Goal: Task Accomplishment & Management: Use online tool/utility

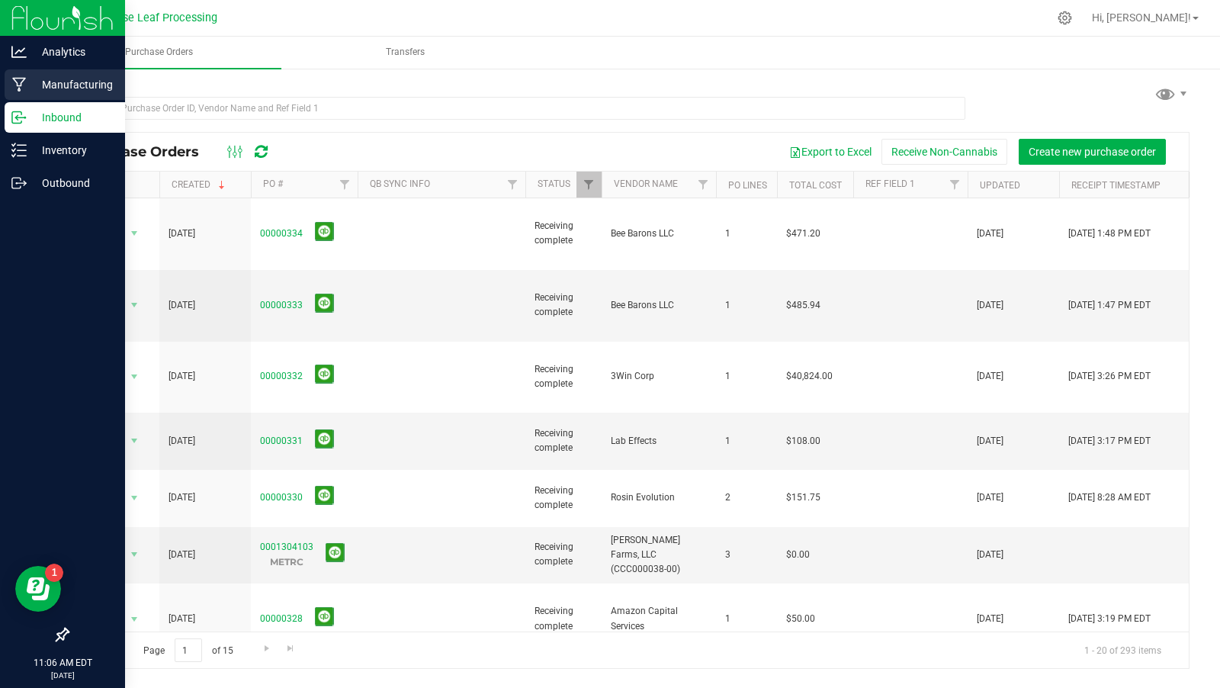
click at [50, 95] on div "Manufacturing" at bounding box center [65, 84] width 120 height 31
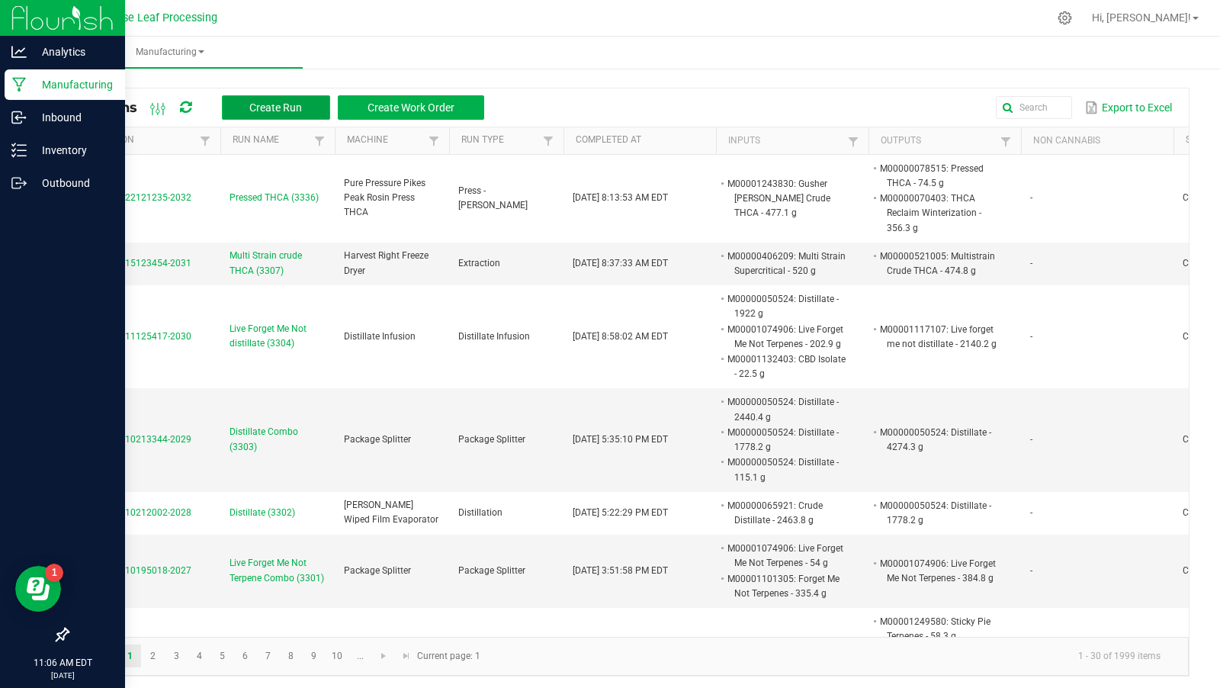
click at [282, 116] on button "Create Run" at bounding box center [276, 107] width 108 height 24
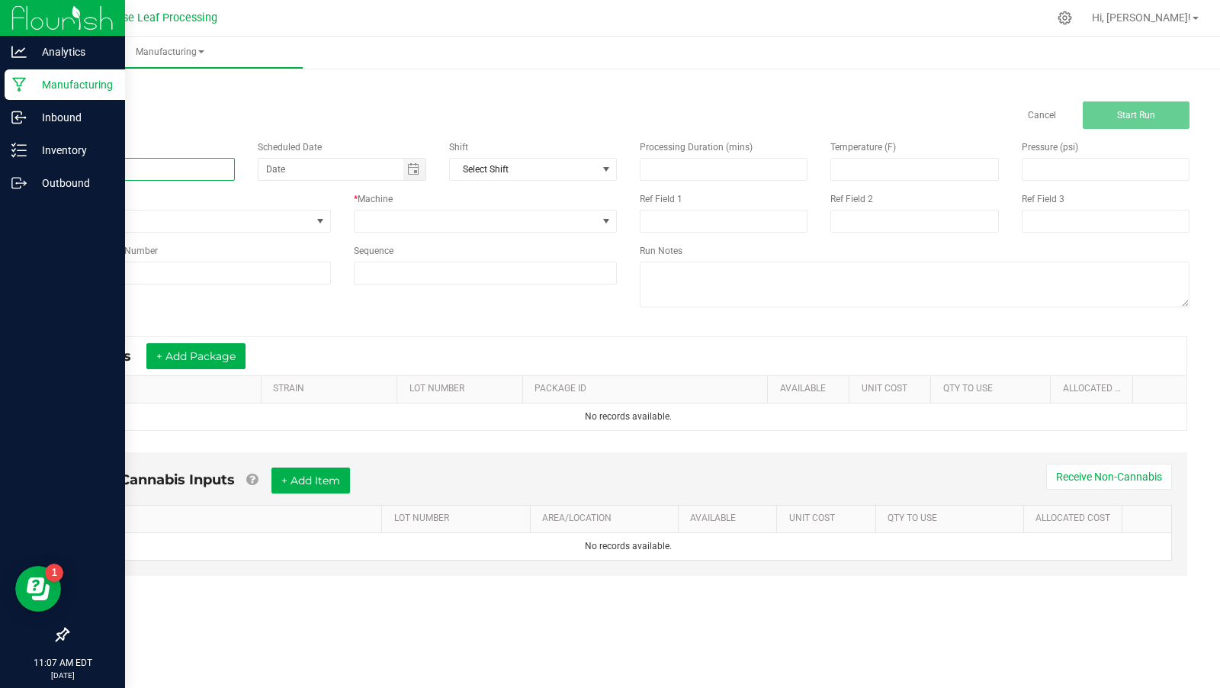
click at [223, 175] on input at bounding box center [151, 169] width 168 height 23
type input "l"
type input "Plain Honey (3373)"
click at [245, 211] on span "None" at bounding box center [189, 220] width 243 height 21
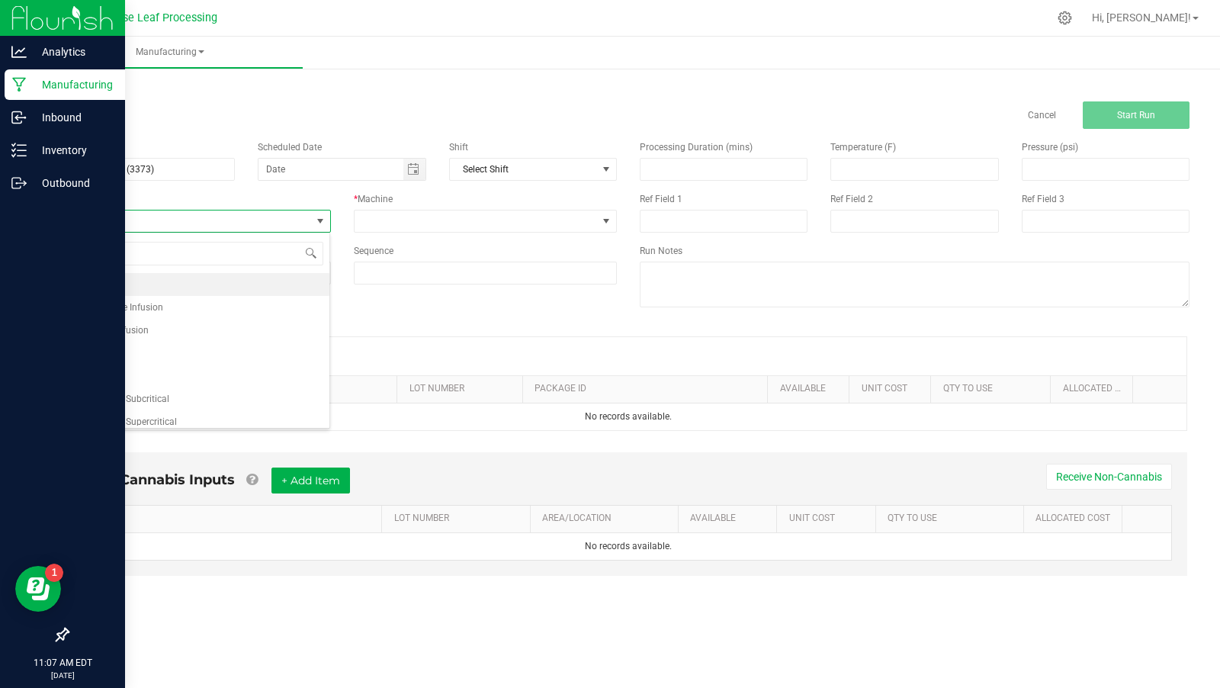
scroll to position [22, 263]
type input "hon"
click at [218, 291] on li "Honey Infusion" at bounding box center [199, 284] width 262 height 23
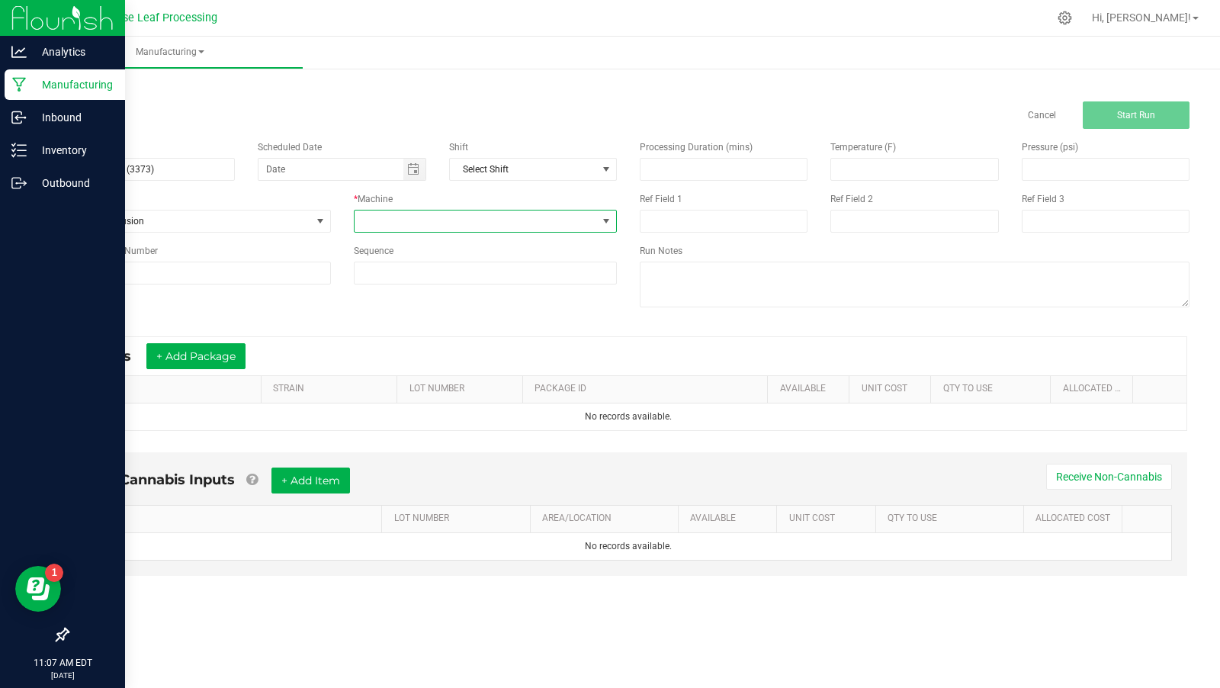
click at [438, 222] on span at bounding box center [476, 220] width 243 height 21
type input "hon"
click at [434, 287] on li "Honey Infusion" at bounding box center [485, 286] width 262 height 26
click at [197, 369] on div "* Inputs + Add Package" at bounding box center [628, 356] width 1116 height 38
click at [201, 351] on button "+ Add Package" at bounding box center [195, 356] width 99 height 26
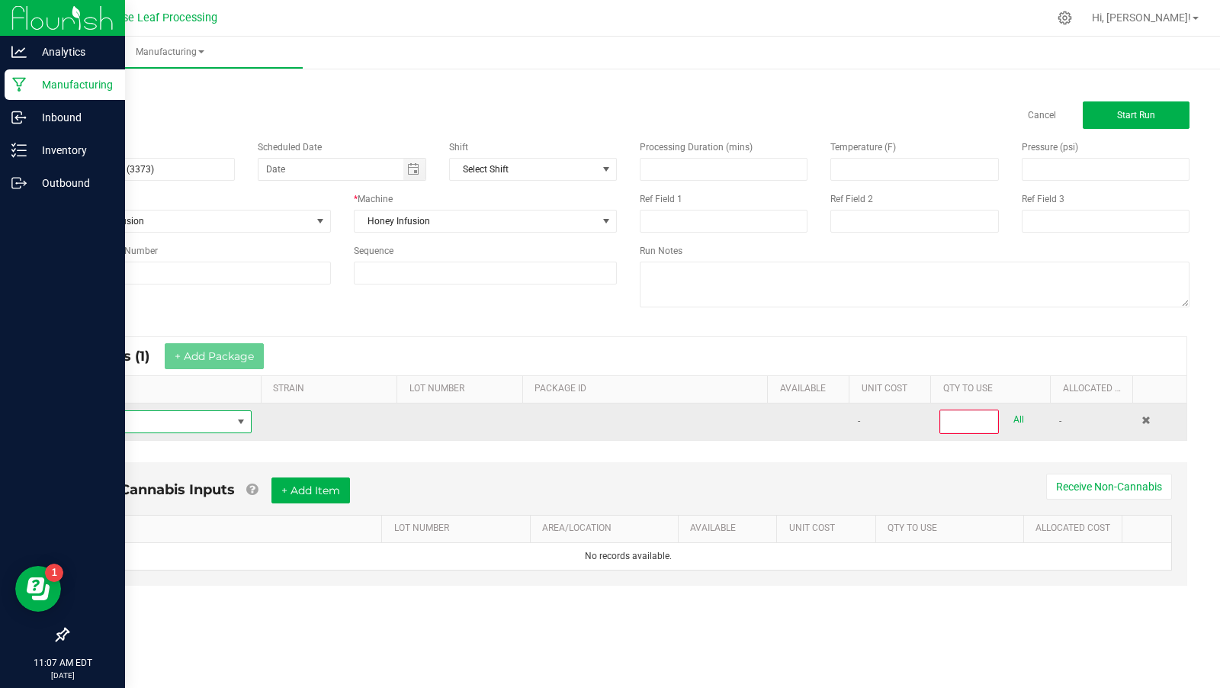
click at [182, 417] on span "NO DATA FOUND" at bounding box center [156, 421] width 152 height 21
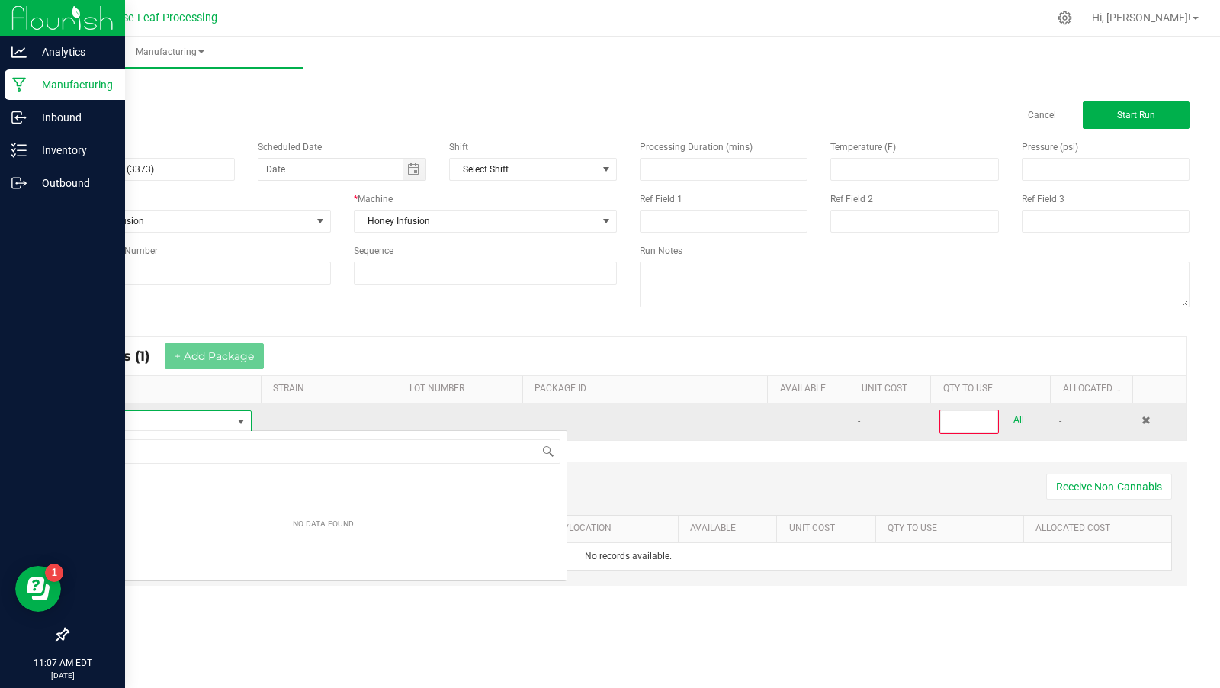
scroll to position [22, 172]
type input "distillate"
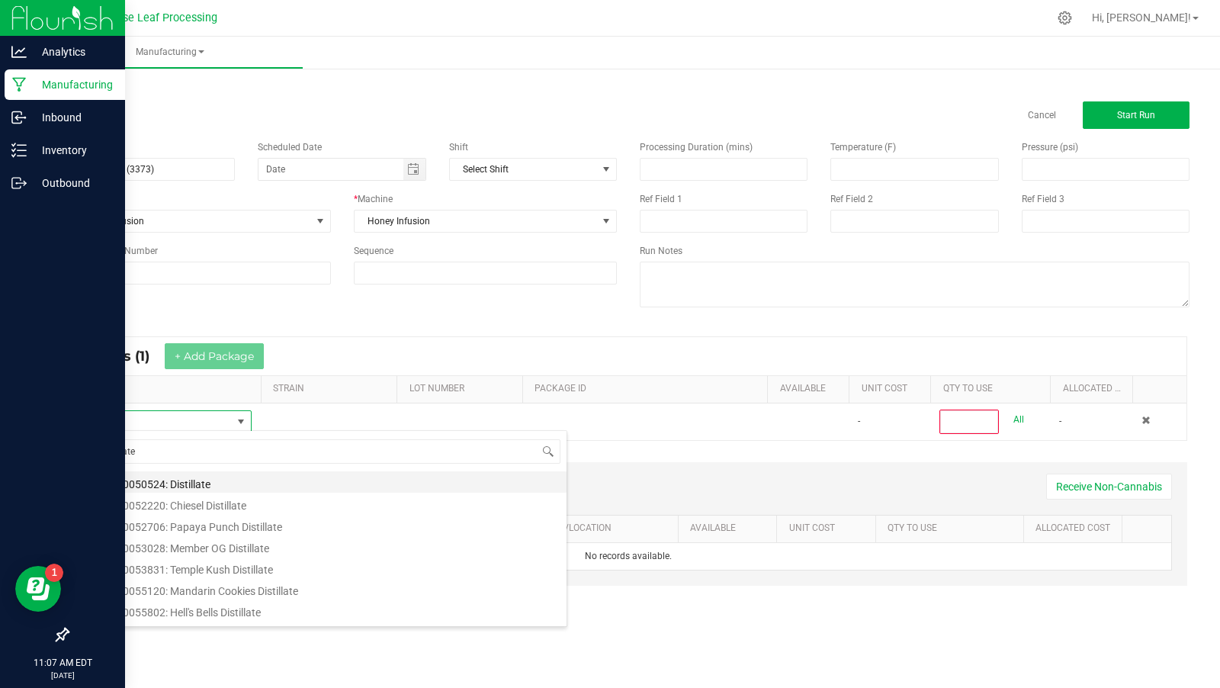
click at [243, 480] on li "M00000050524: Distillate" at bounding box center [323, 481] width 487 height 21
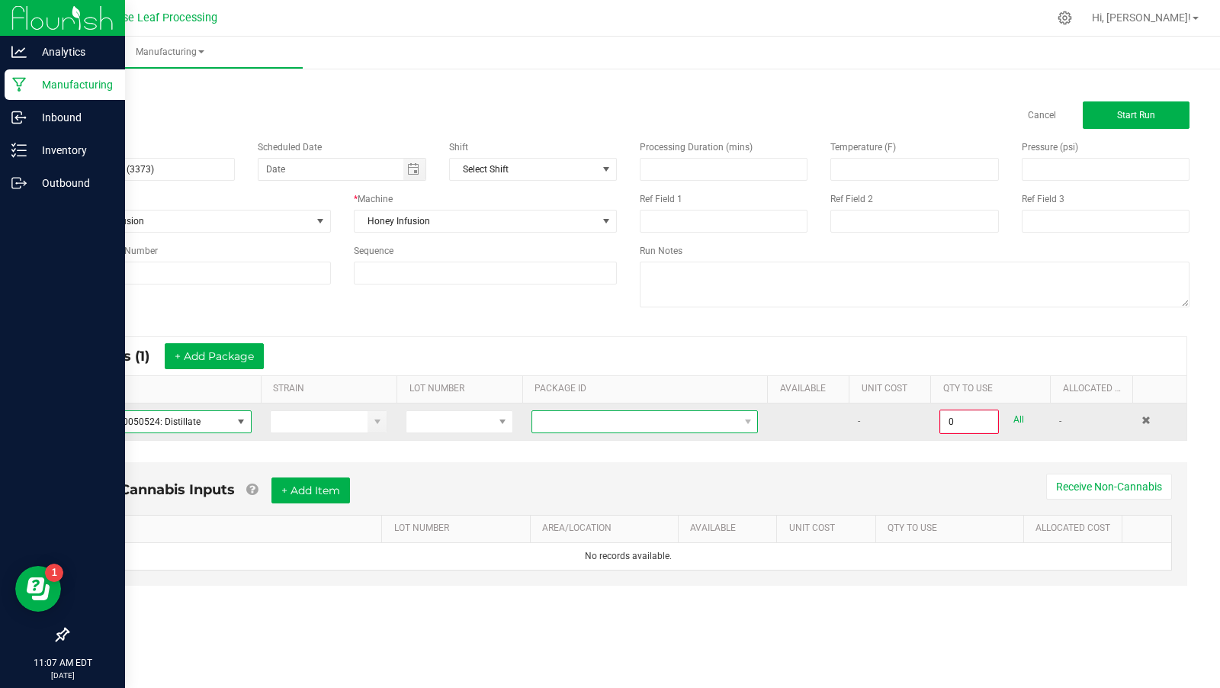
click at [651, 423] on span at bounding box center [635, 421] width 206 height 21
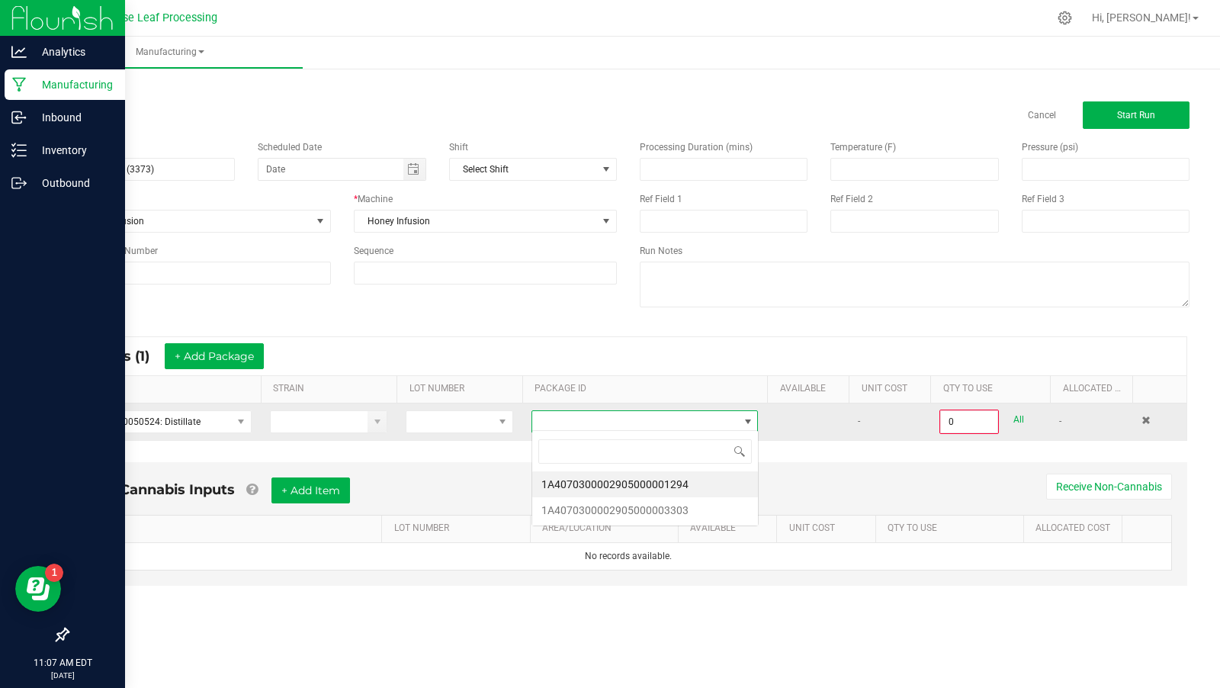
scroll to position [22, 226]
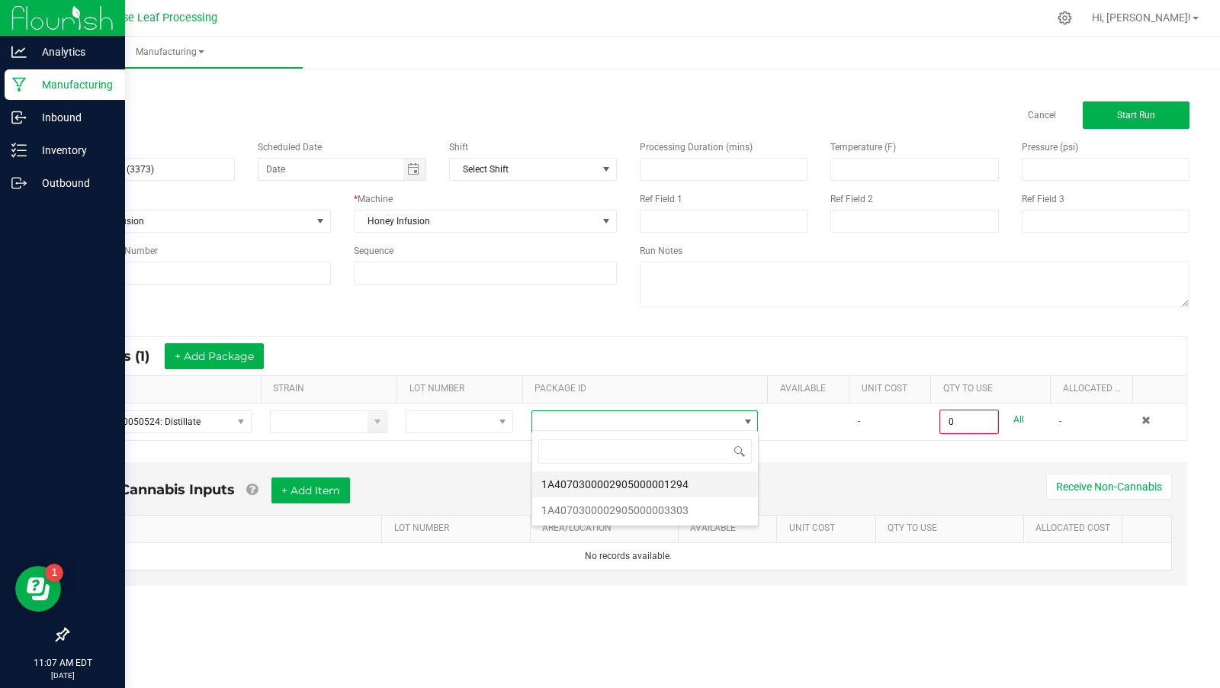
click at [675, 487] on li "1A4070300002905000001294" at bounding box center [645, 484] width 226 height 26
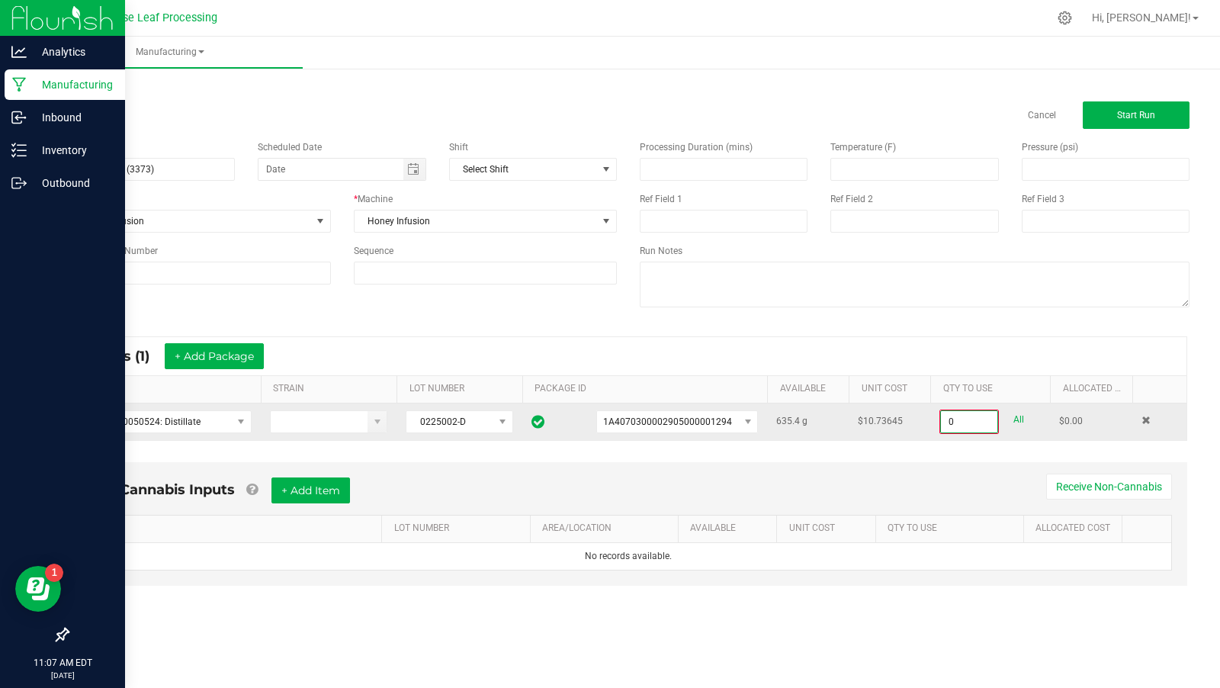
click at [974, 422] on input "0" at bounding box center [969, 421] width 56 height 21
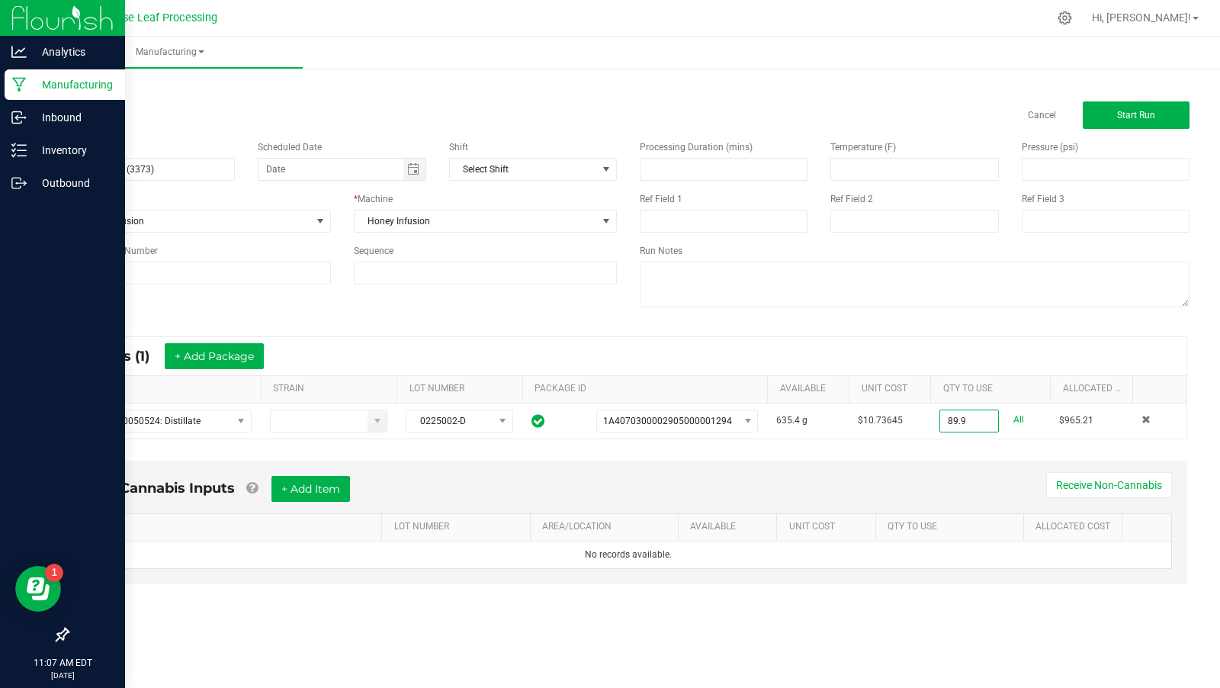
type input "89.9000 g"
click at [926, 481] on div "Non-Cannabis Inputs + Add Item Receive Non-Cannabis" at bounding box center [629, 494] width 1088 height 37
click at [299, 485] on button "+ Add Item" at bounding box center [310, 489] width 79 height 26
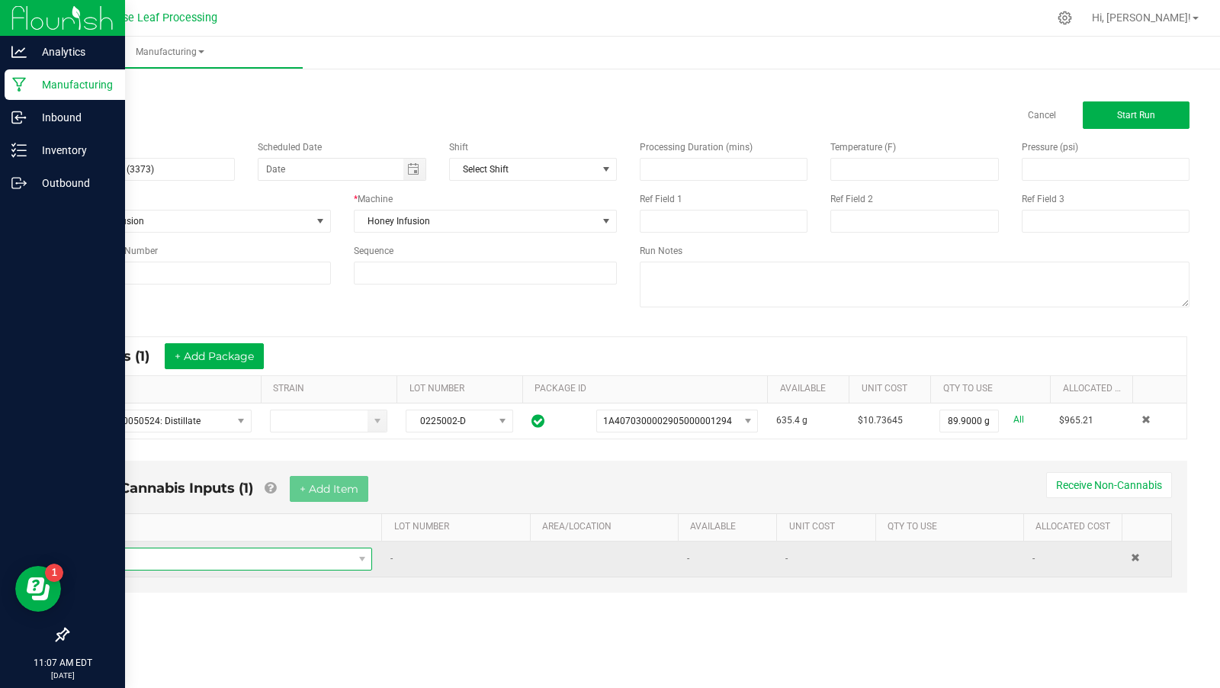
click at [244, 560] on span "NO DATA FOUND" at bounding box center [223, 558] width 257 height 21
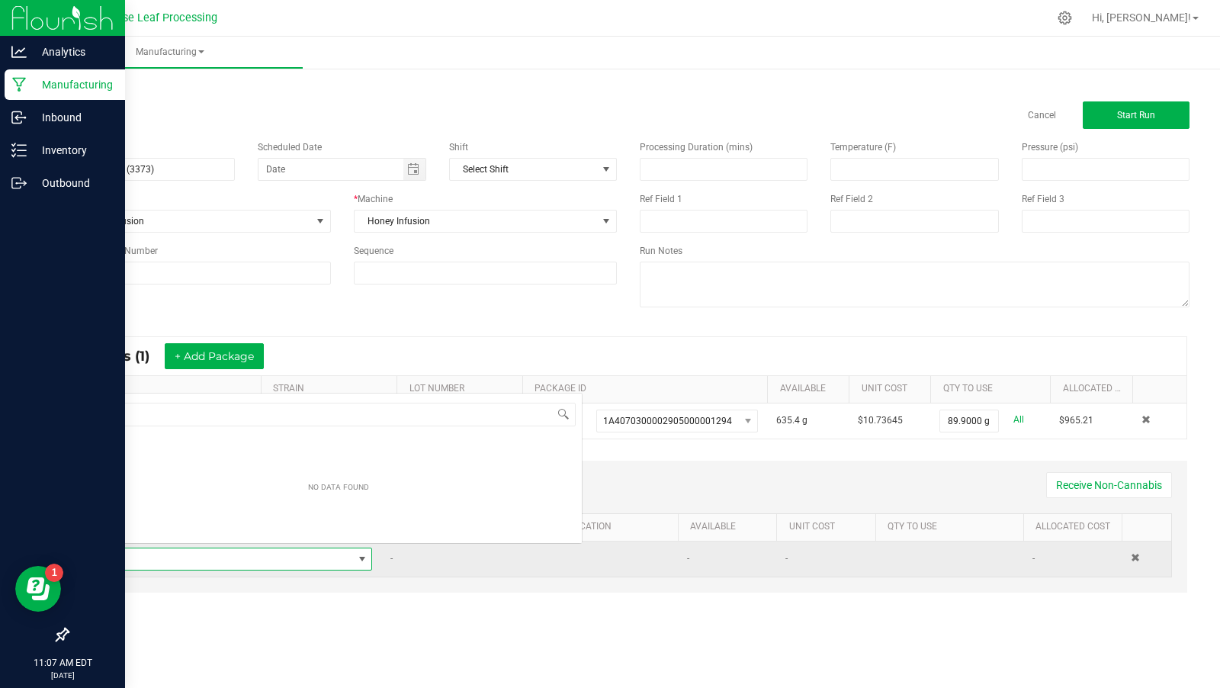
scroll to position [22, 278]
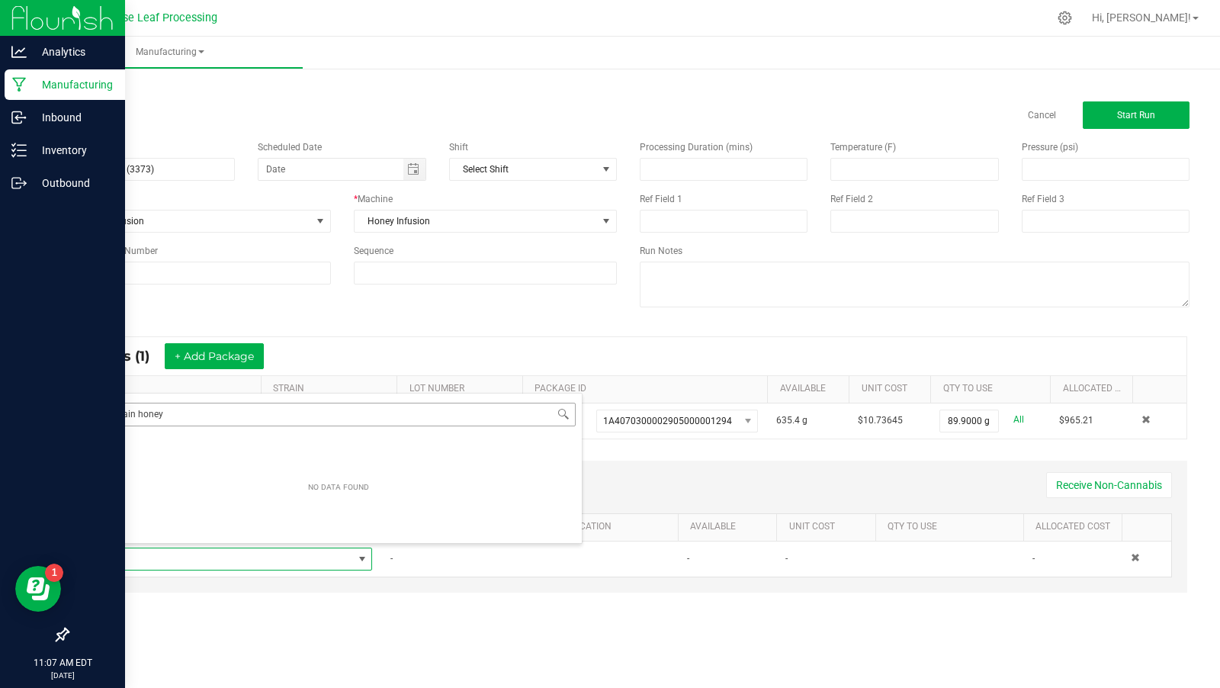
click at [141, 412] on input "plain honey" at bounding box center [338, 415] width 474 height 24
drag, startPoint x: 137, startPoint y: 412, endPoint x: 28, endPoint y: 417, distance: 109.2
click at [28, 417] on body "Analytics Manufacturing Inbound Inventory Outbound 11:07 AM EDT [DATE] 09/23 Pu…" at bounding box center [610, 344] width 1220 height 688
type input "honey"
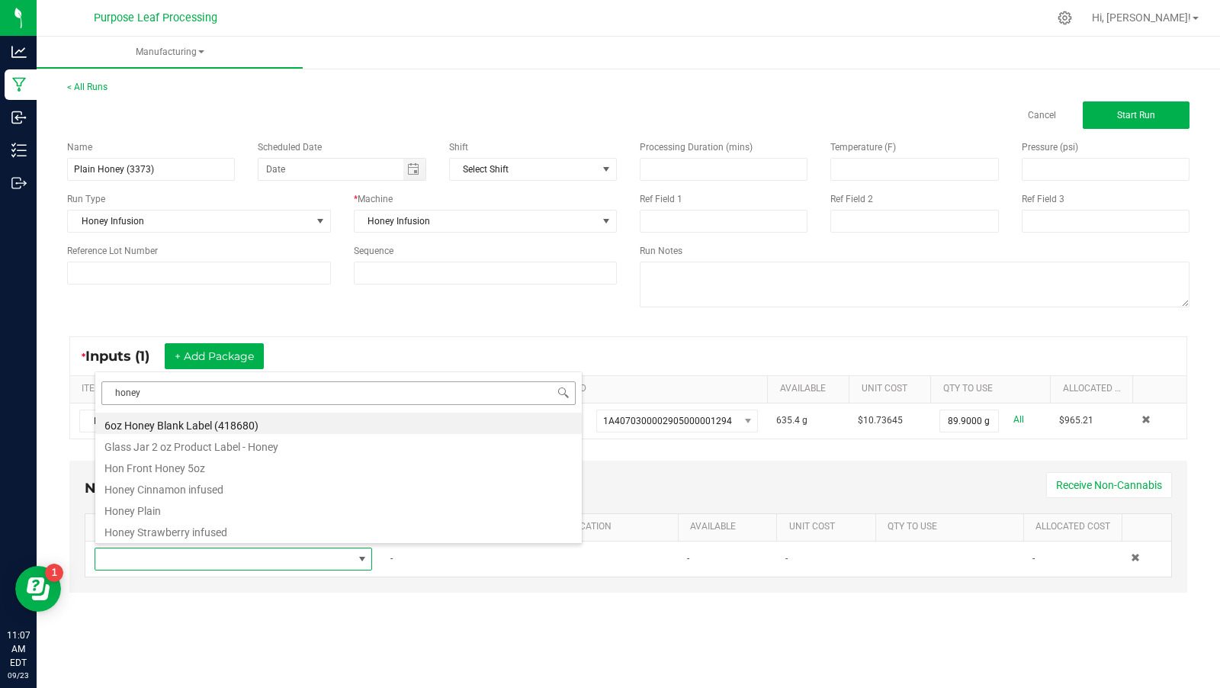
click at [416, 414] on li "6oz Honey Blank Label (418680)" at bounding box center [338, 423] width 487 height 21
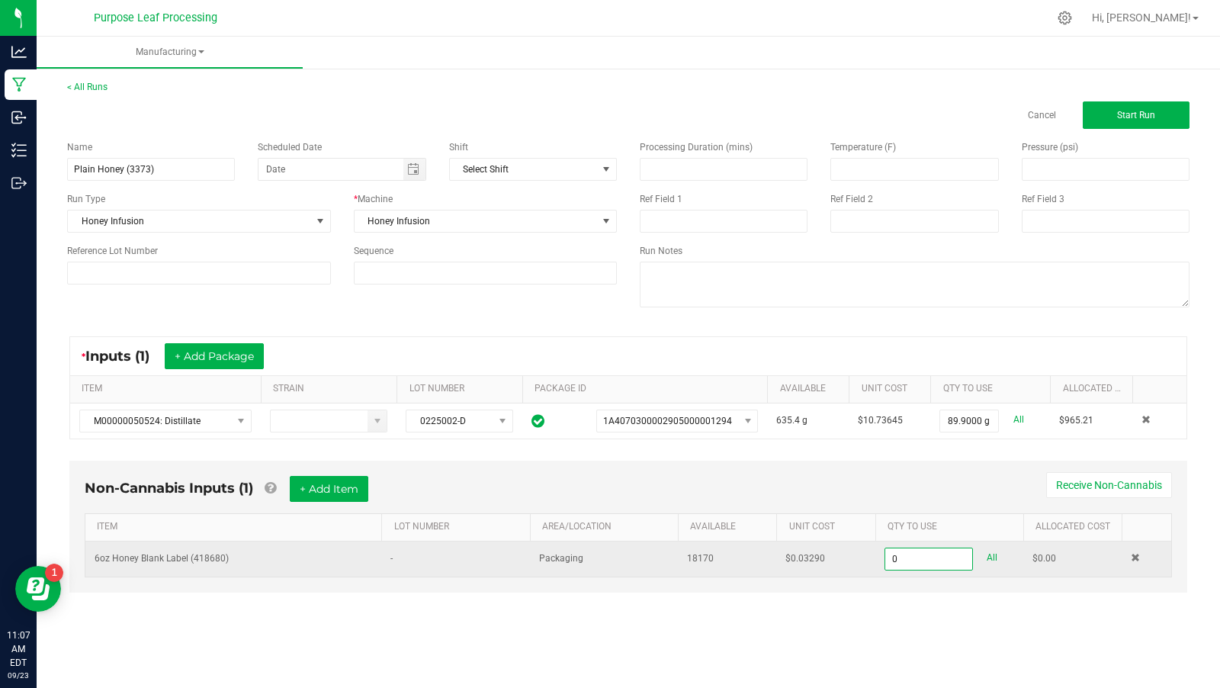
type input "0 ea"
click at [281, 549] on td "6oz Honey Blank Label (418680)" at bounding box center [233, 558] width 296 height 35
click at [383, 552] on td "-" at bounding box center [455, 558] width 148 height 35
click at [1133, 553] on span at bounding box center [1135, 557] width 9 height 9
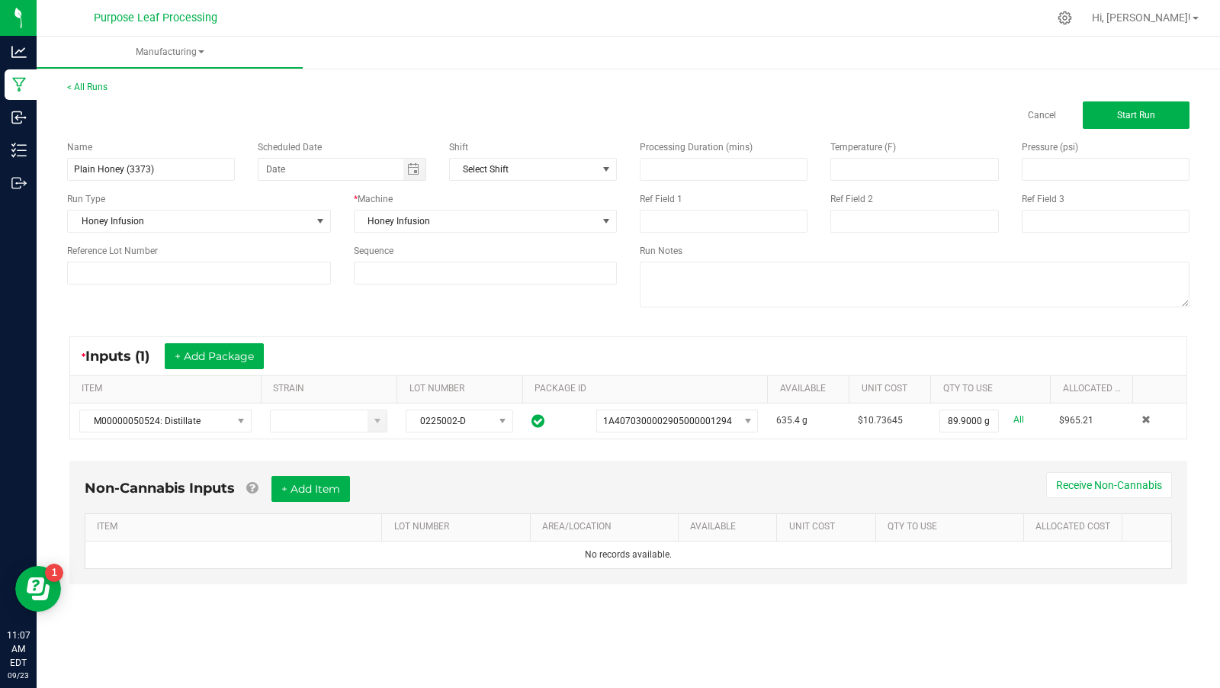
click at [361, 497] on div "Non-Cannabis Inputs + Add Item Receive Non-Cannabis" at bounding box center [629, 494] width 1088 height 37
click at [288, 500] on div "Non-Cannabis Inputs + Add Item Receive Non-Cannabis" at bounding box center [629, 494] width 1088 height 37
click at [292, 487] on button "+ Add Item" at bounding box center [310, 489] width 79 height 26
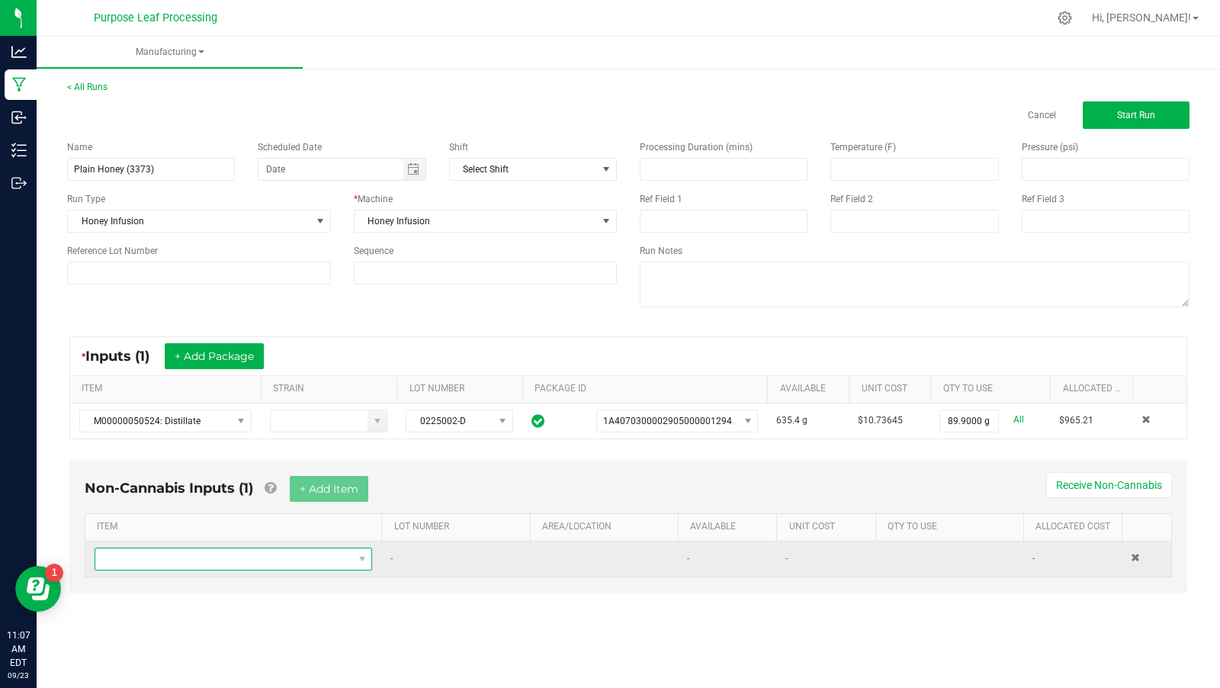
click at [262, 548] on span "NO DATA FOUND" at bounding box center [223, 558] width 257 height 21
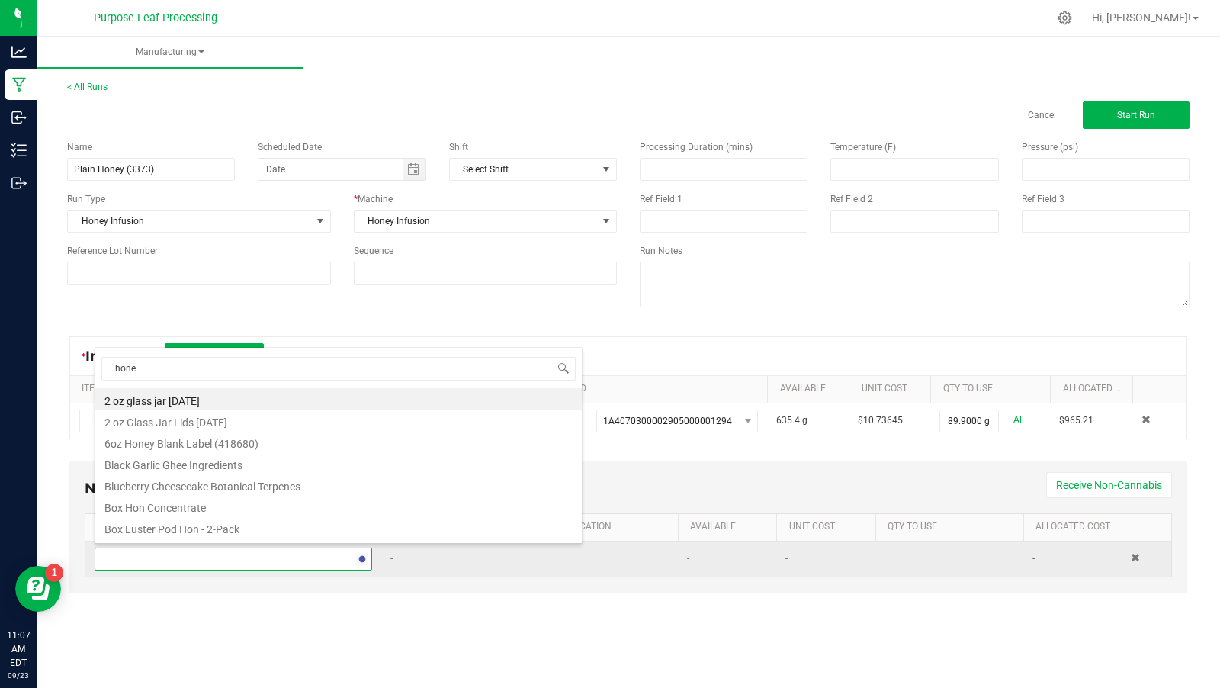
type input "honey"
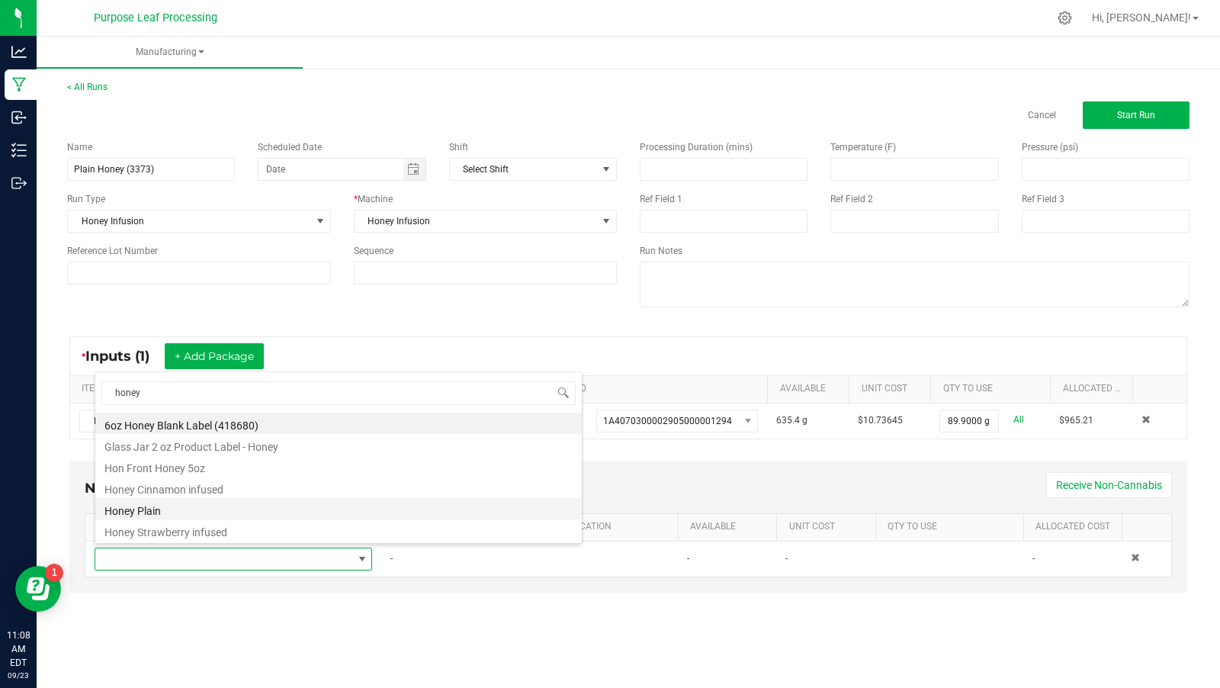
click at [259, 503] on li "Honey Plain" at bounding box center [338, 508] width 487 height 21
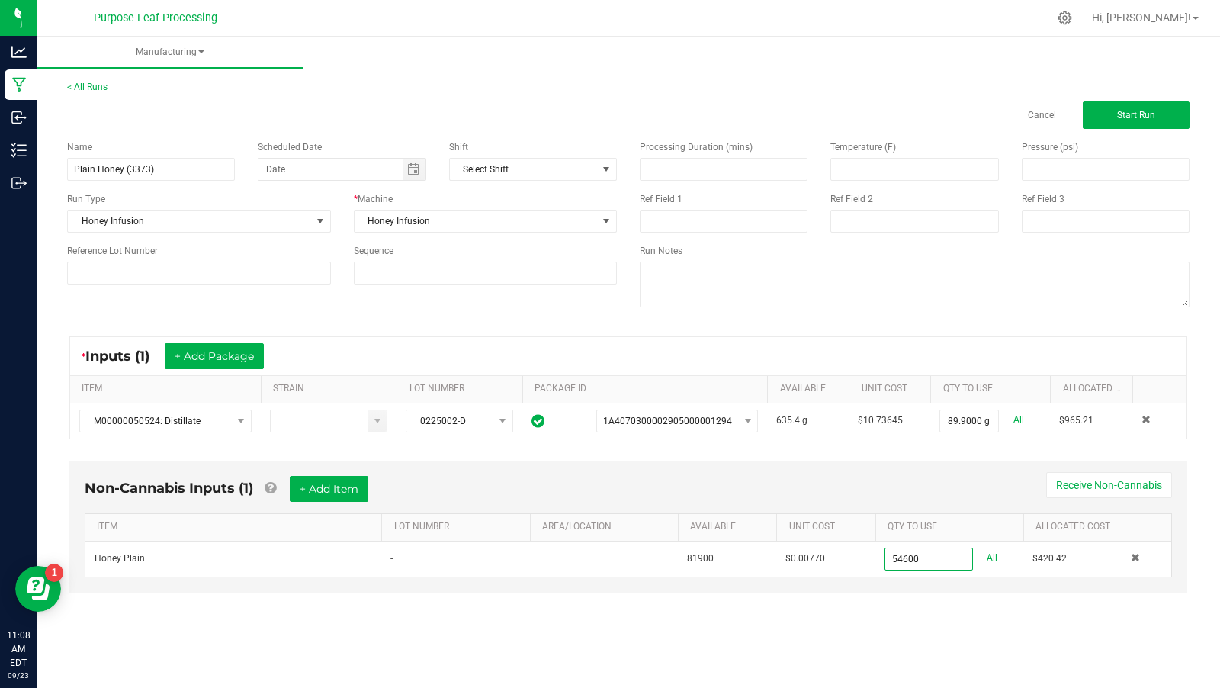
type input "54600.0000 g"
click at [586, 618] on div "< All Runs Cancel Start Run Name Plain Honey (3373) Scheduled Date Shift Select…" at bounding box center [629, 351] width 1184 height 572
click at [1134, 120] on span "Start Run" at bounding box center [1136, 115] width 38 height 11
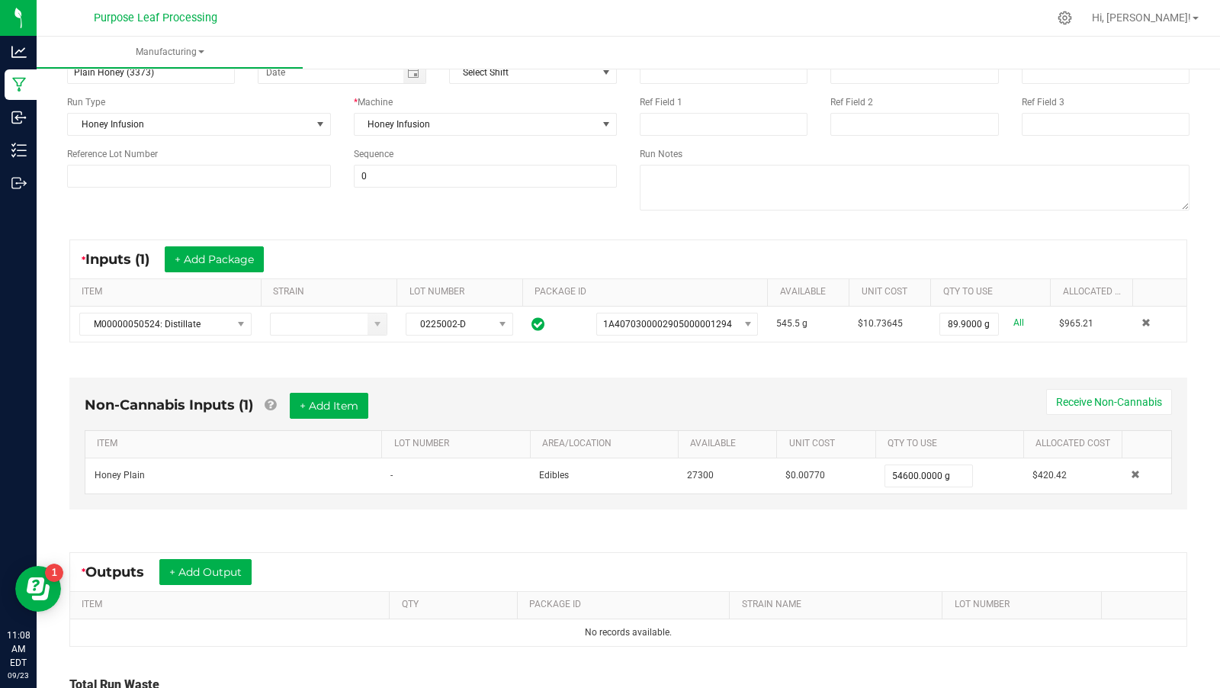
scroll to position [252, 0]
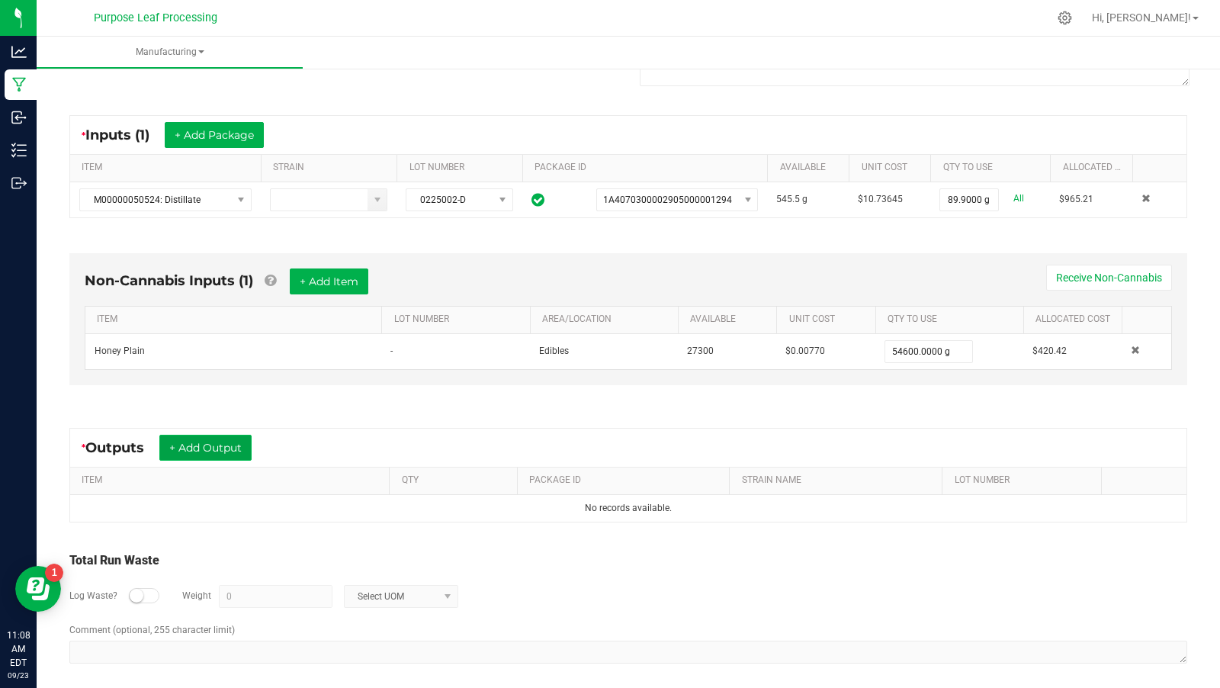
click at [179, 435] on button "+ Add Output" at bounding box center [205, 448] width 92 height 26
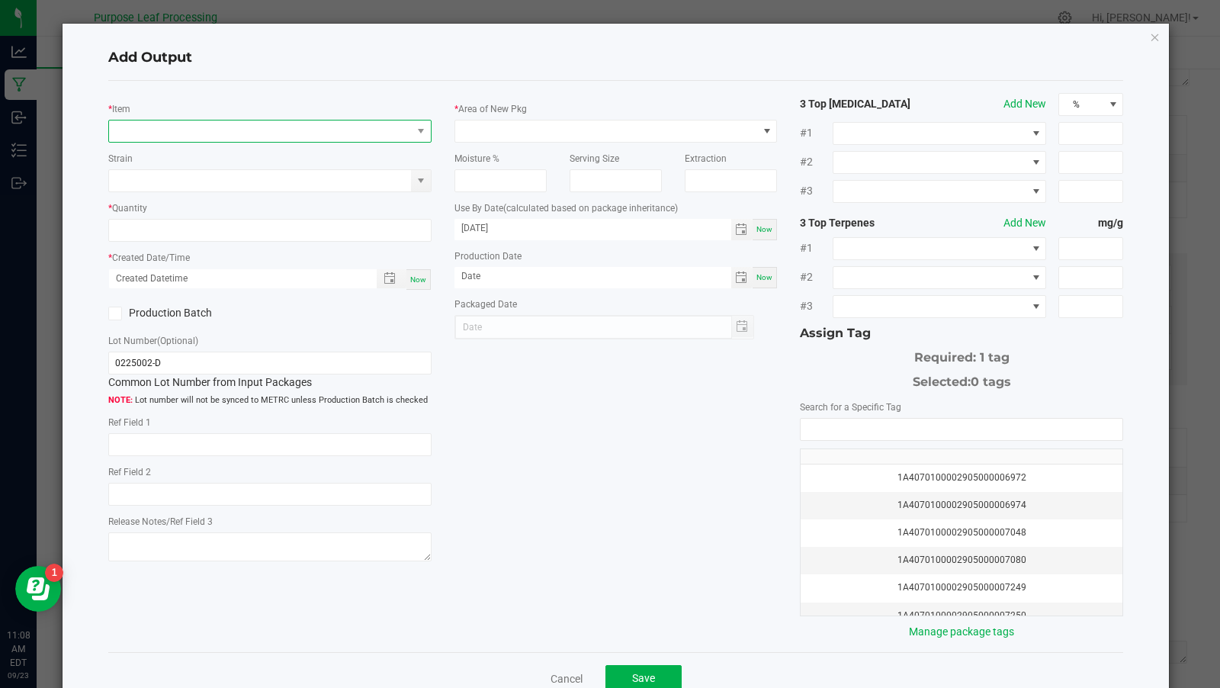
click at [220, 137] on span "NO DATA FOUND" at bounding box center [260, 130] width 303 height 21
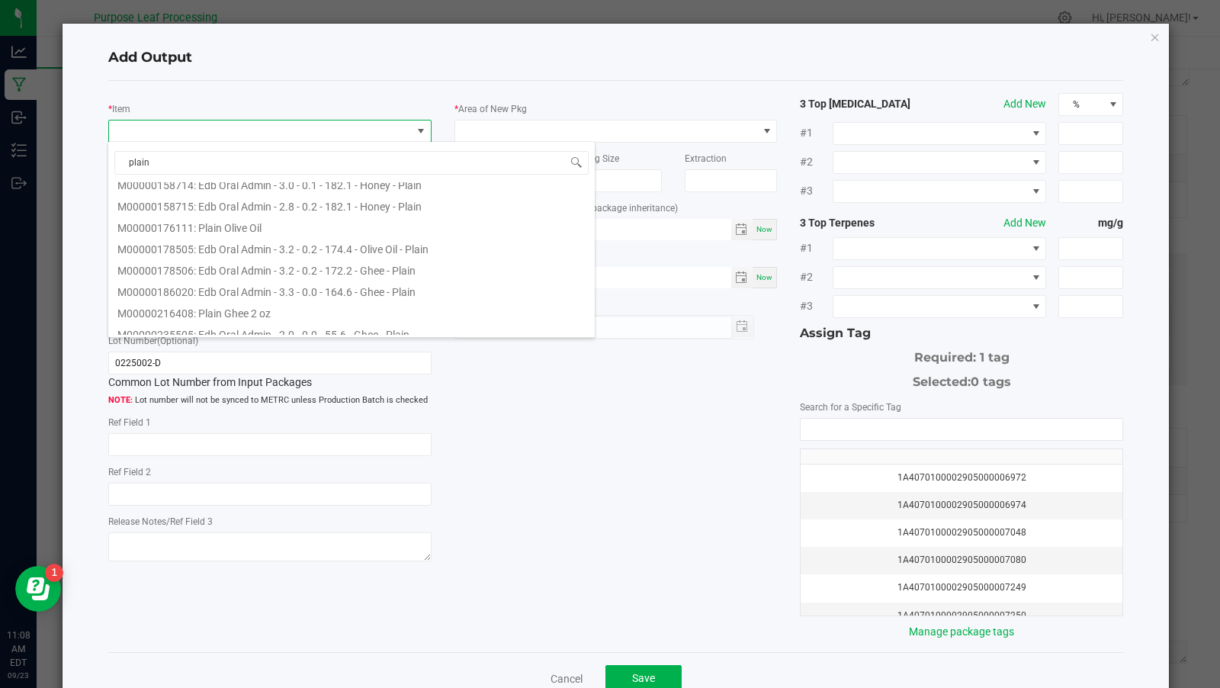
scroll to position [0, 0]
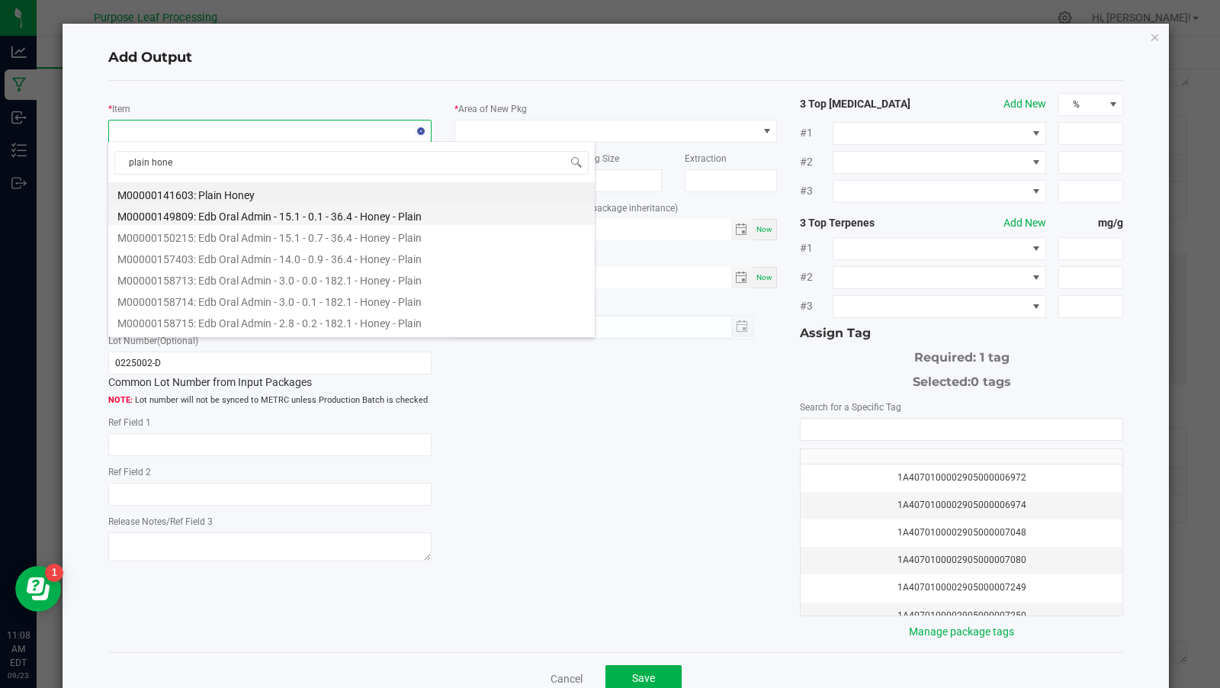
type input "plain honey"
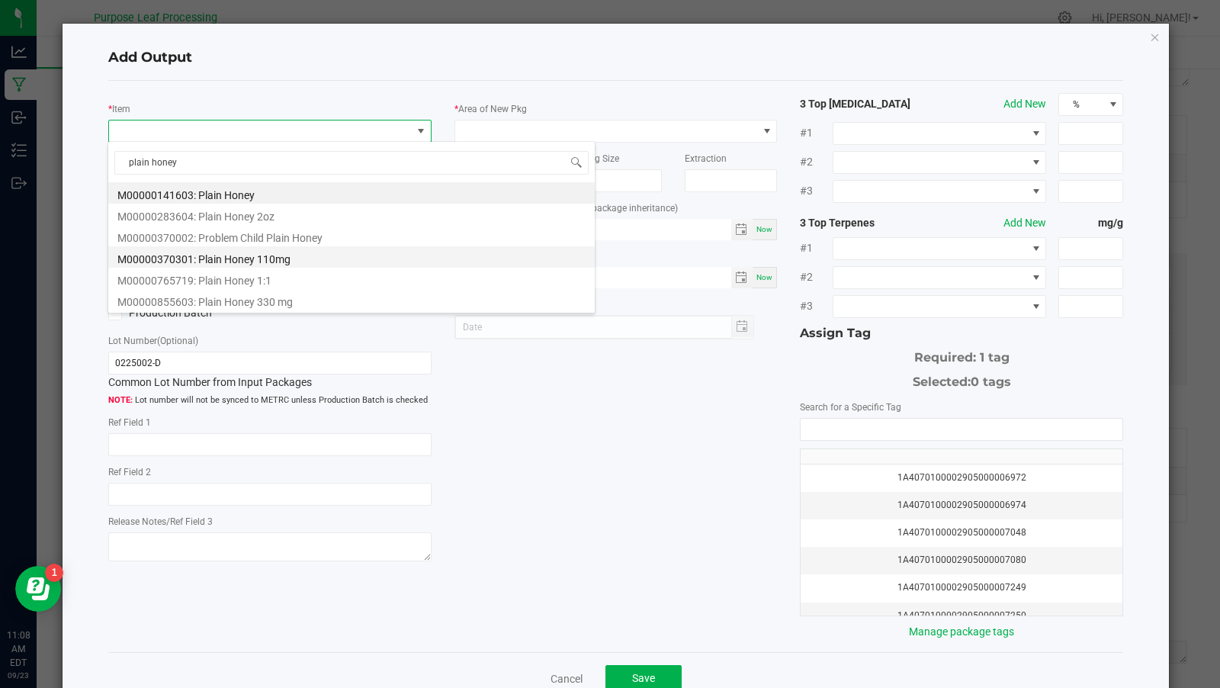
click at [290, 262] on li "M00000370301: Plain Honey 110mg" at bounding box center [351, 256] width 487 height 21
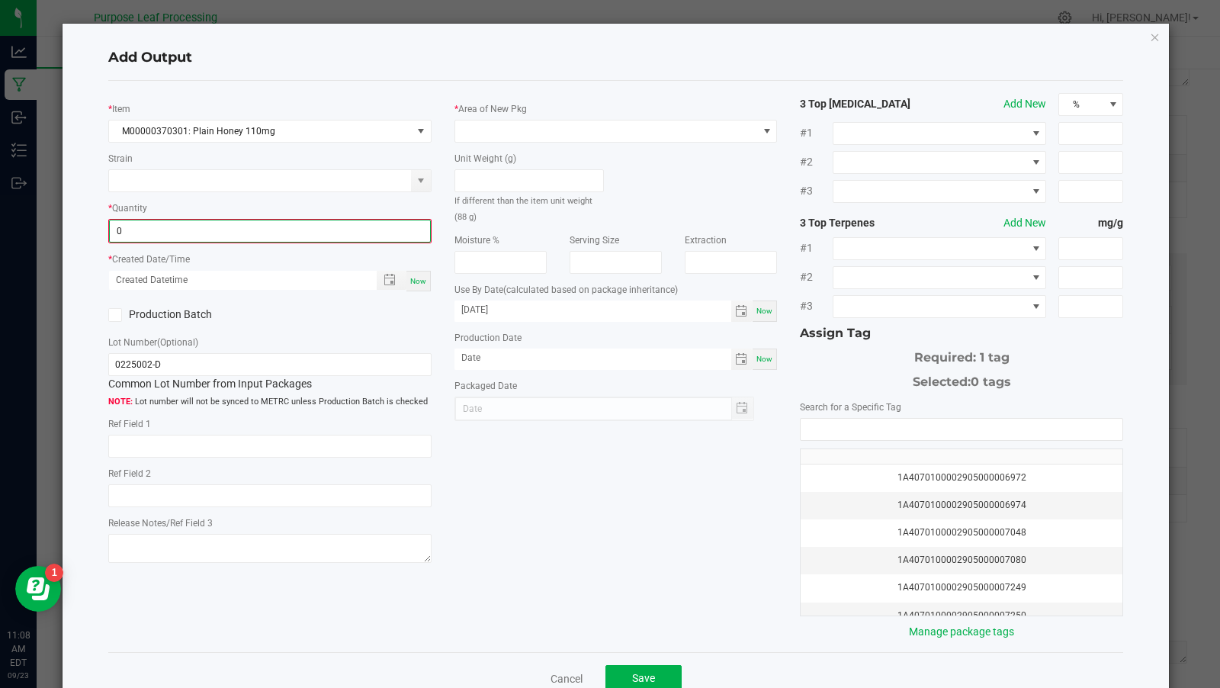
click at [251, 231] on input "0" at bounding box center [270, 230] width 320 height 21
type input "642 ea"
click at [426, 275] on div "Now" at bounding box center [418, 279] width 24 height 21
type input "[DATE] 11:09 AM"
type input "[DATE]"
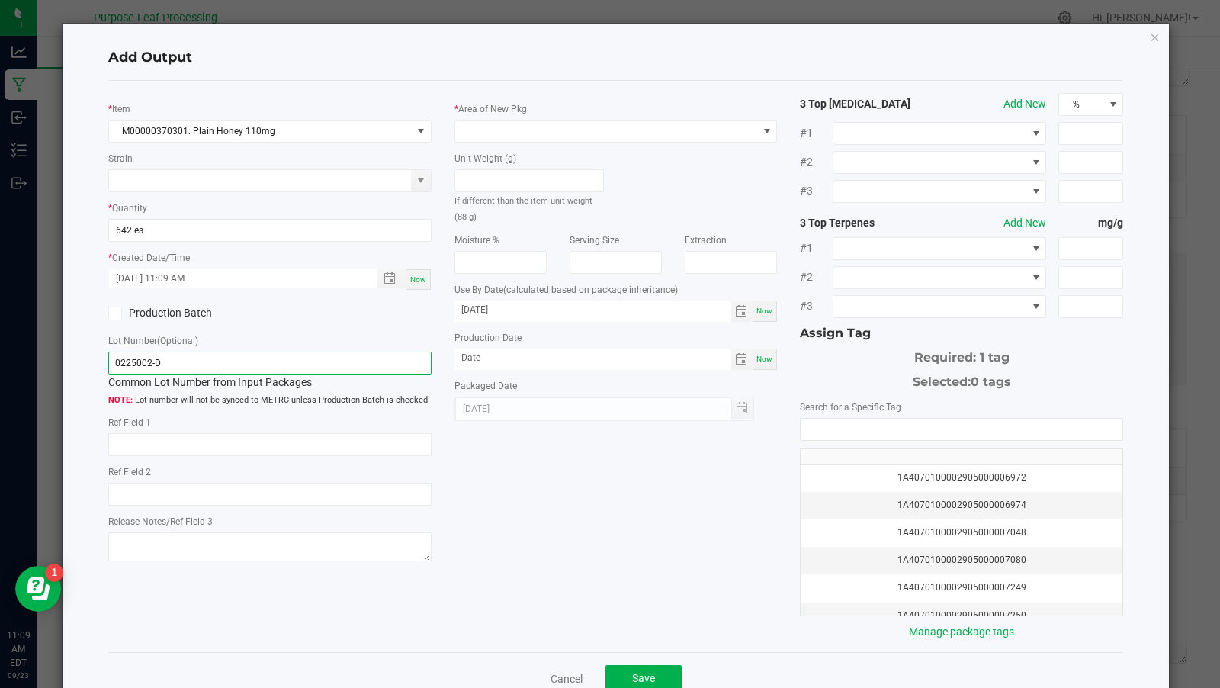
click at [182, 361] on input "0225002-D" at bounding box center [269, 363] width 323 height 23
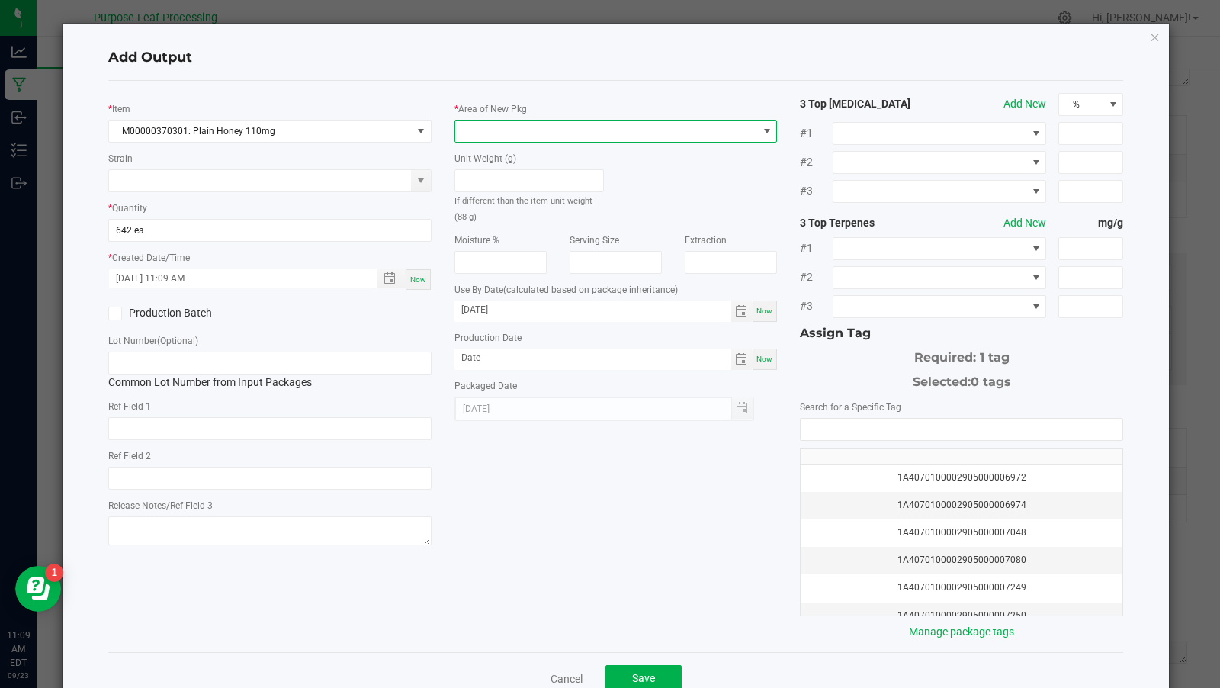
click at [468, 138] on span at bounding box center [606, 130] width 303 height 21
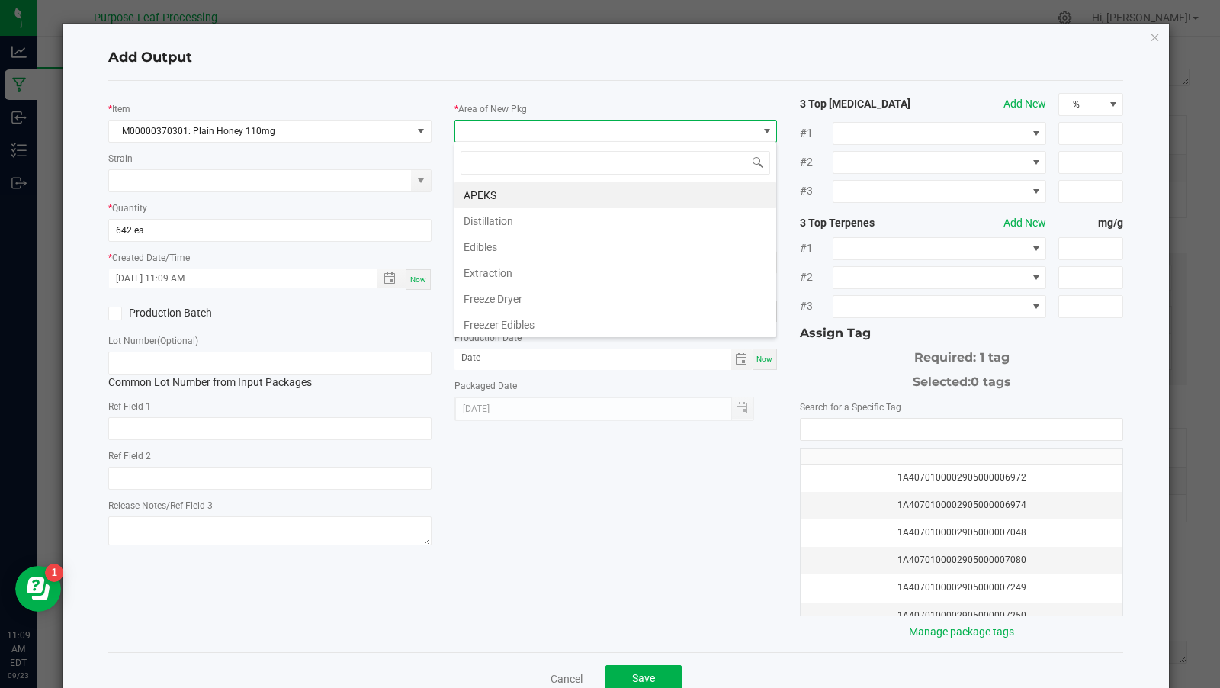
scroll to position [22, 323]
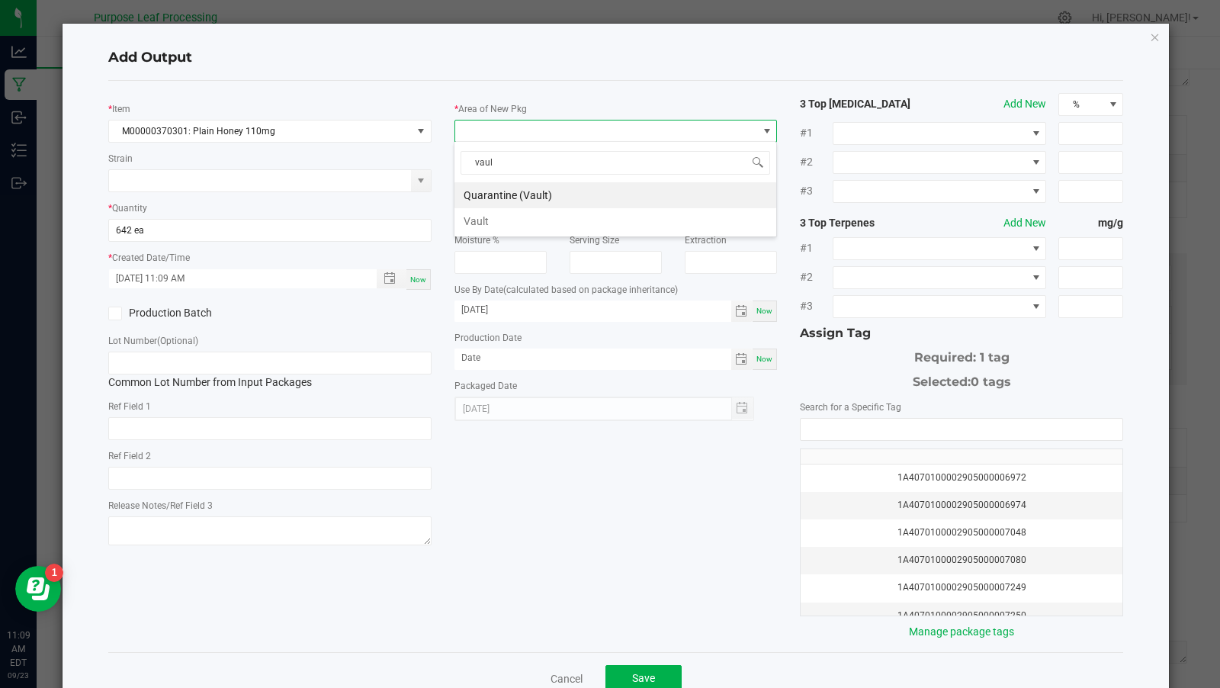
type input "vault"
click at [496, 229] on li "Vault" at bounding box center [616, 221] width 322 height 26
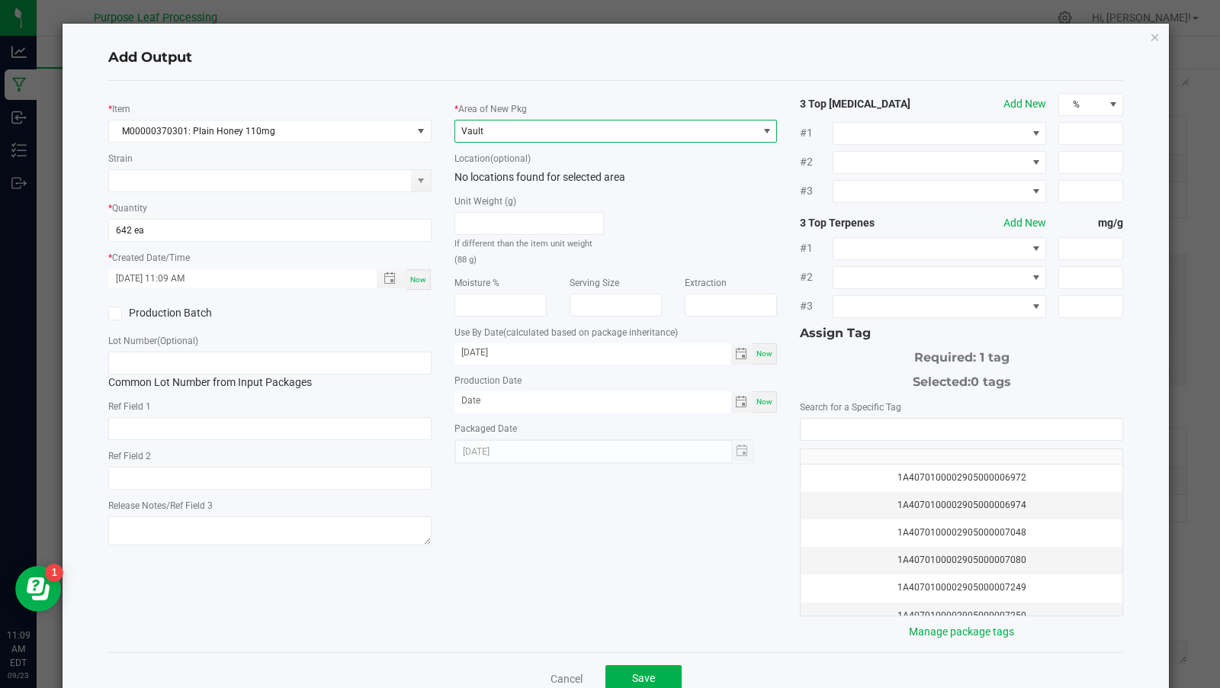
click at [760, 355] on span "Now" at bounding box center [765, 353] width 16 height 8
click at [478, 352] on input "[DATE]" at bounding box center [593, 352] width 277 height 19
type input "[DATE]"
click at [563, 504] on div "* Item M00000370301: Plain Honey 110mg Strain * Quantity 642 ea * Created Date/…" at bounding box center [616, 366] width 1039 height 547
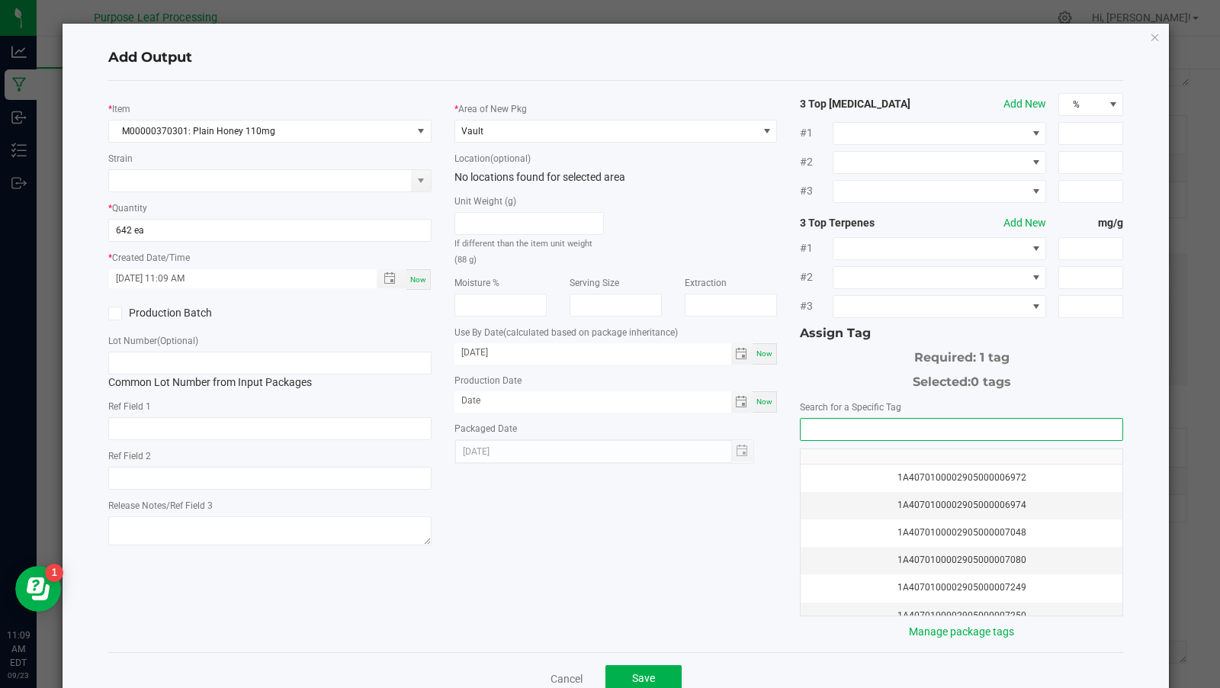
click at [902, 419] on input "NO DATA FOUND" at bounding box center [962, 429] width 322 height 21
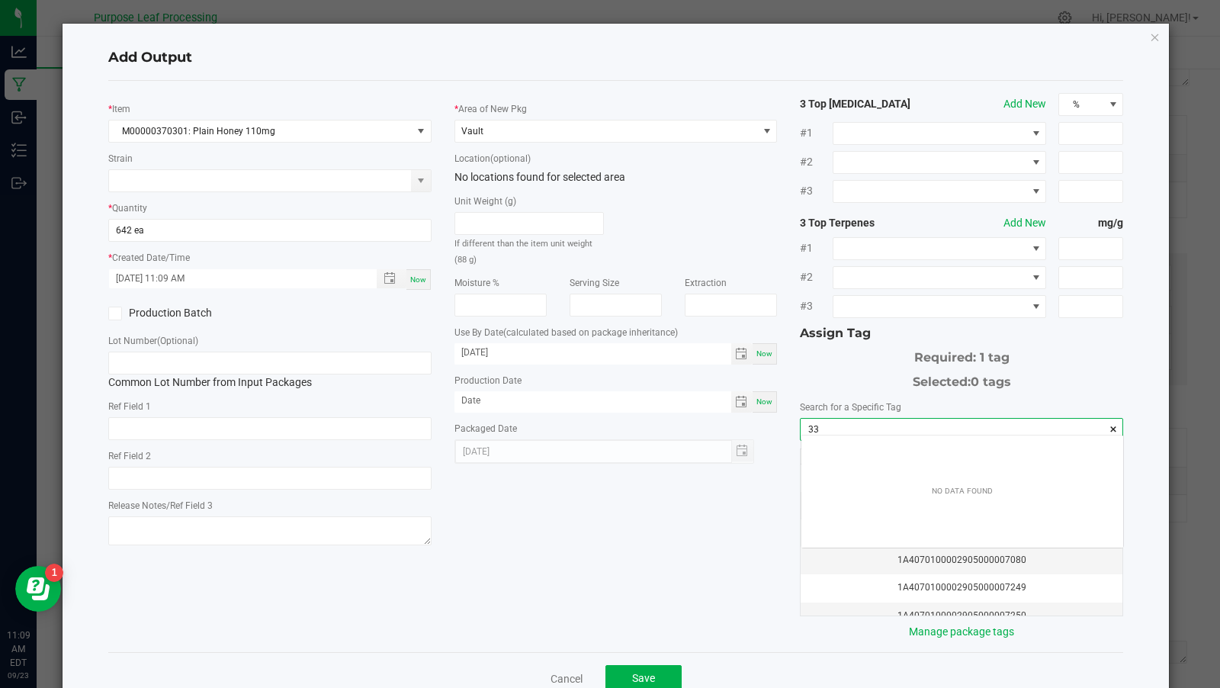
scroll to position [21, 323]
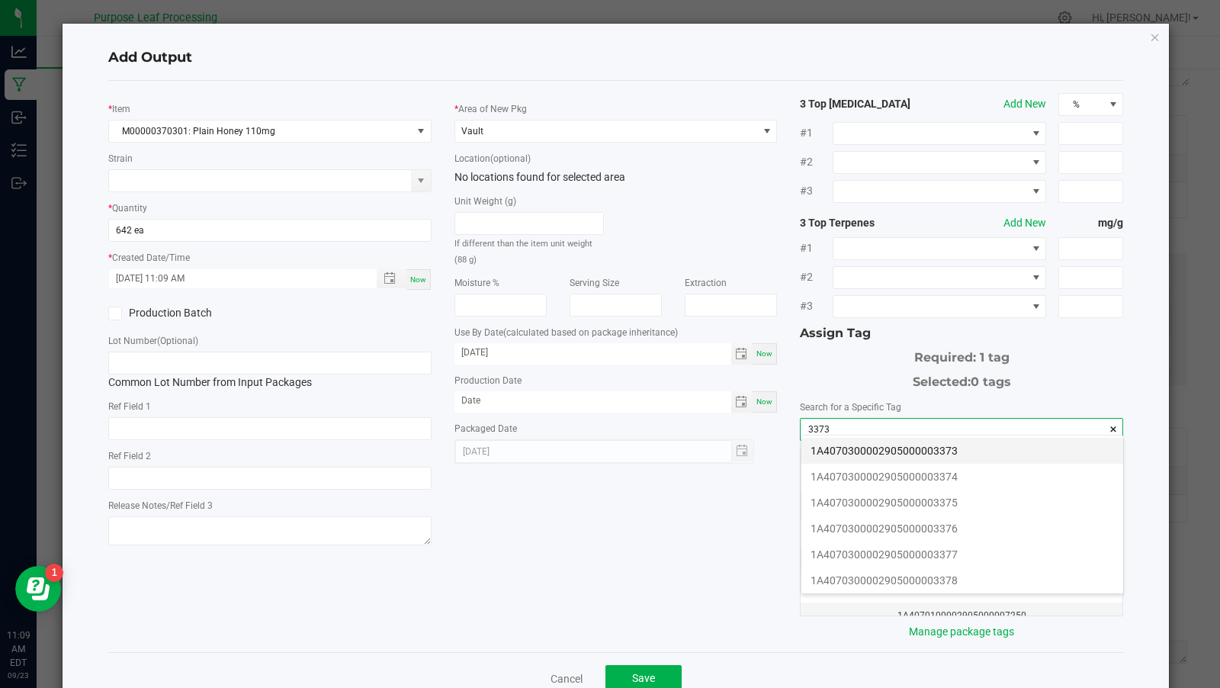
click at [920, 452] on li "1A4070300002905000003373" at bounding box center [963, 451] width 322 height 26
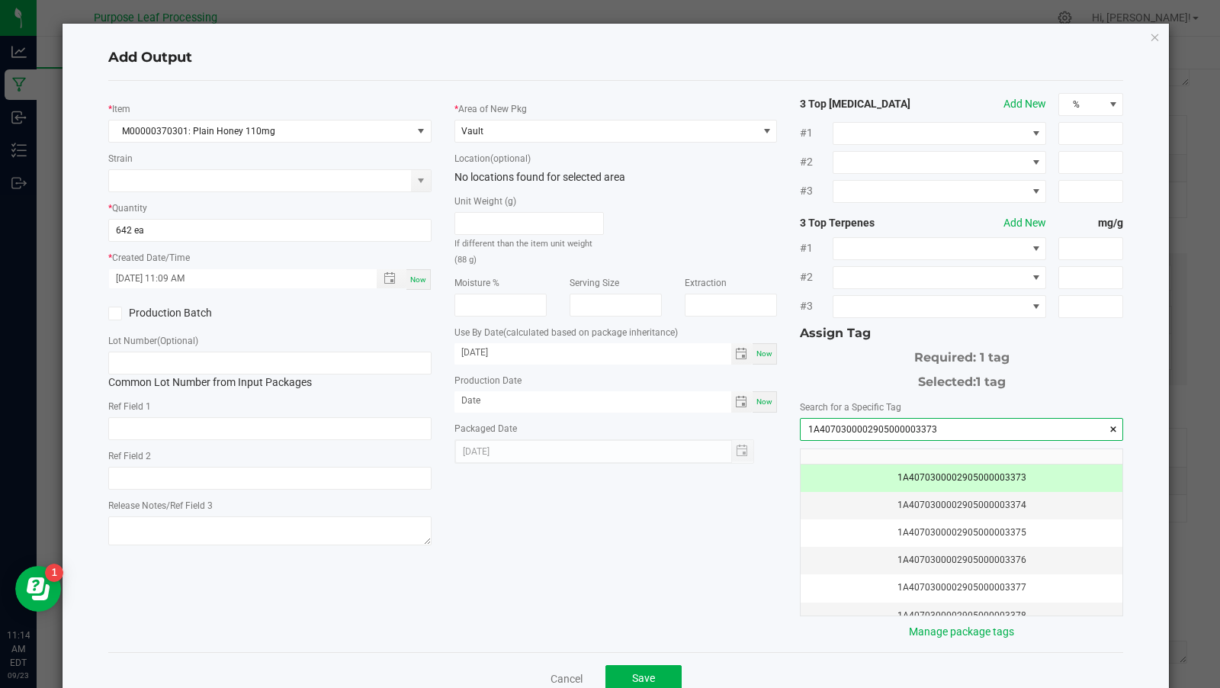
type input "1A4070300002905000003373"
click at [420, 280] on span "Now" at bounding box center [418, 279] width 16 height 8
type input "[DATE] 11:14 AM"
click at [638, 677] on span "Save" at bounding box center [643, 678] width 23 height 12
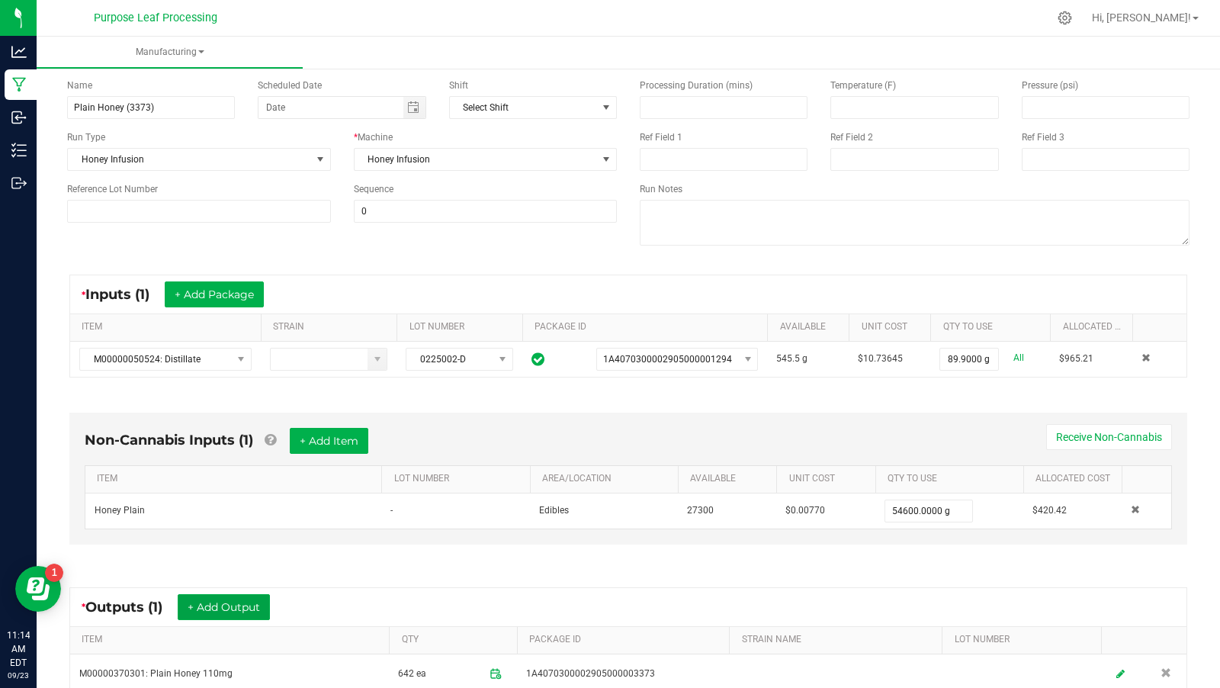
scroll to position [0, 0]
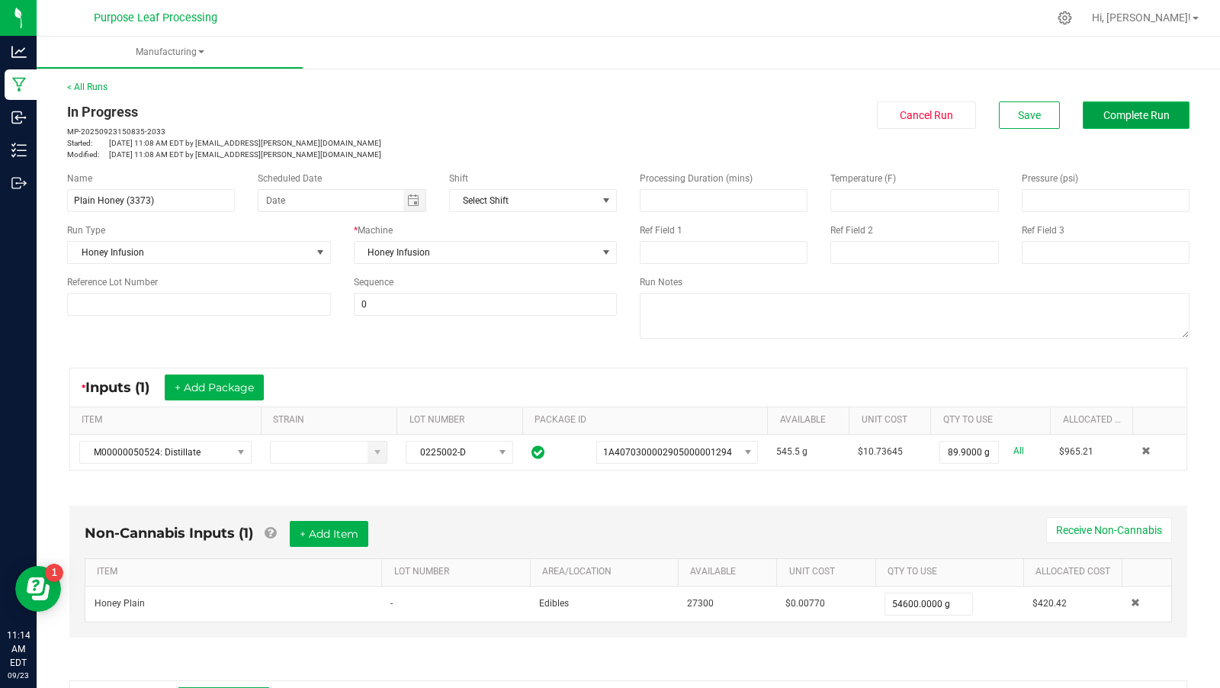
click at [1155, 120] on span "Complete Run" at bounding box center [1137, 115] width 66 height 12
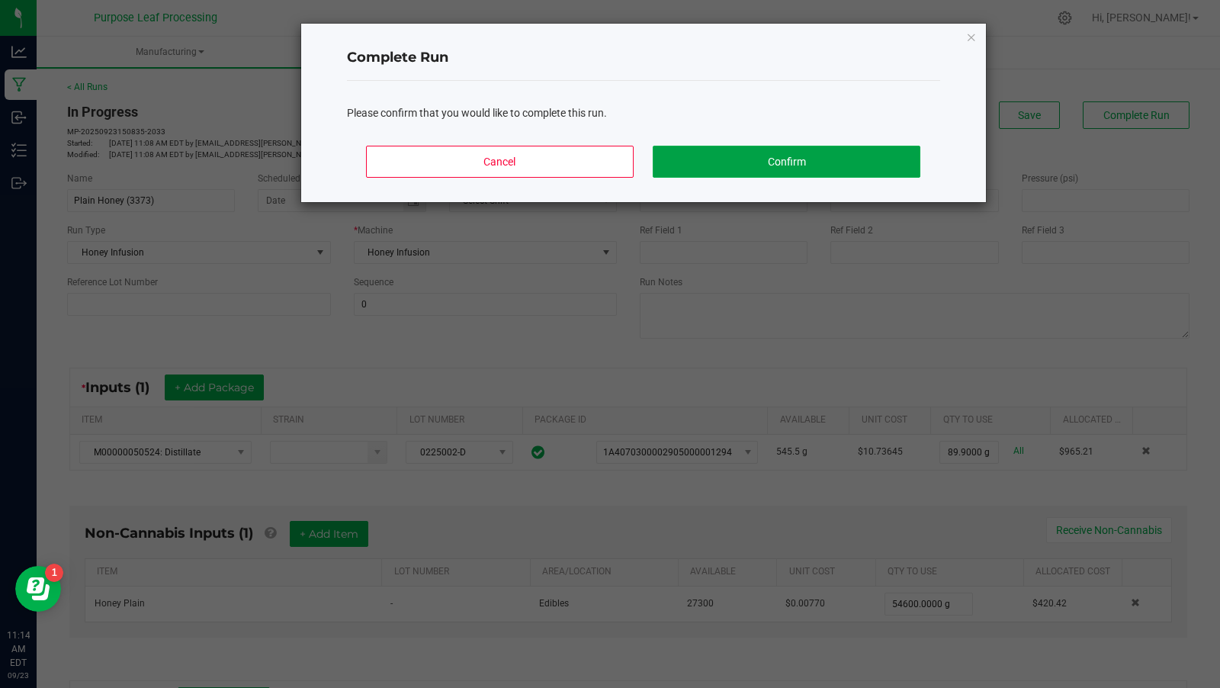
click at [828, 170] on button "Confirm" at bounding box center [786, 162] width 267 height 32
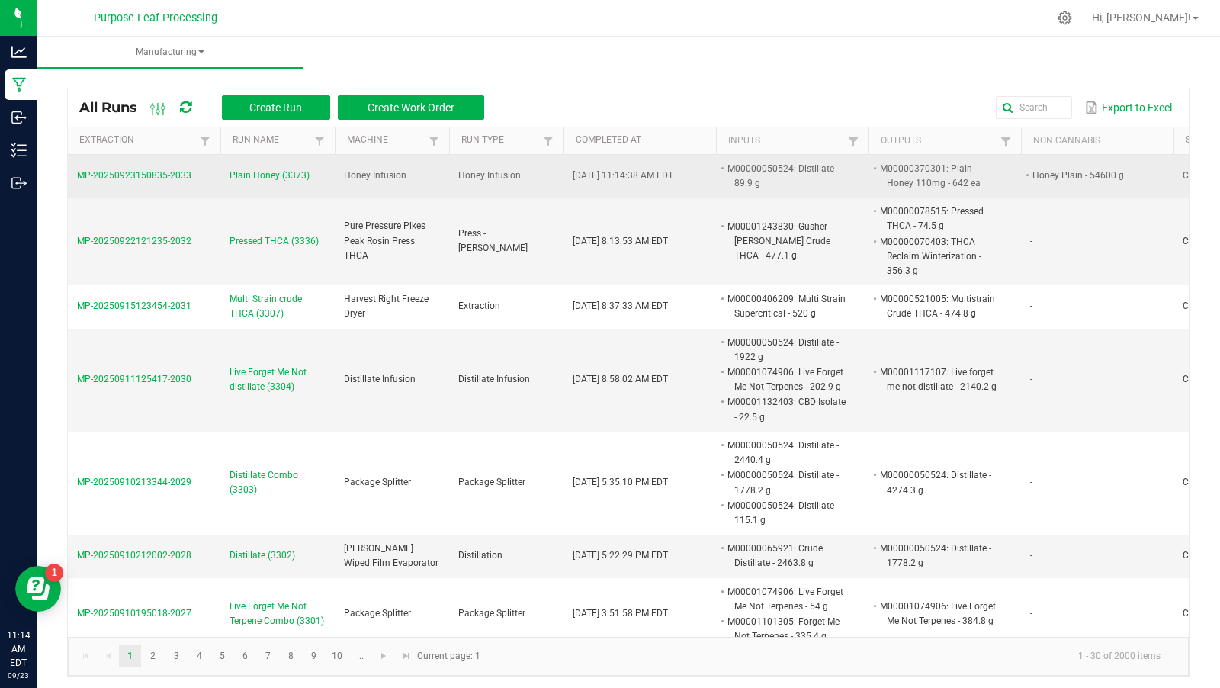
click at [241, 175] on span "Plain Honey (3373)" at bounding box center [270, 176] width 80 height 14
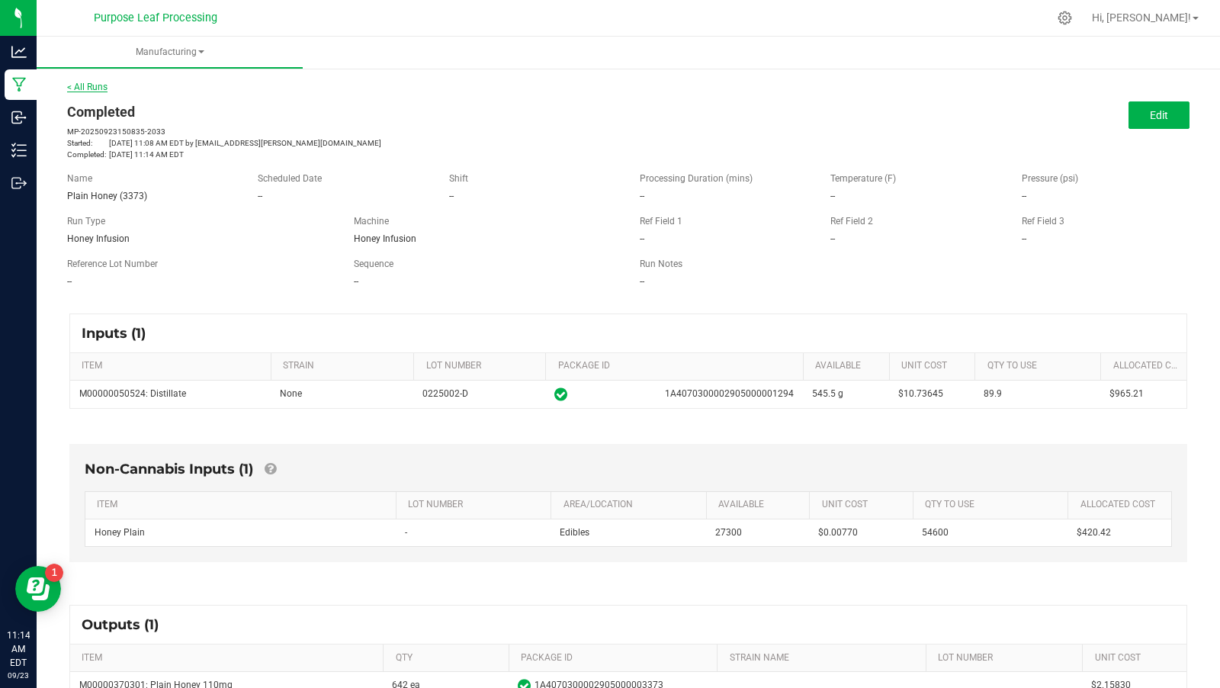
click at [102, 88] on link "< All Runs" at bounding box center [87, 87] width 40 height 11
